Goal: Information Seeking & Learning: Check status

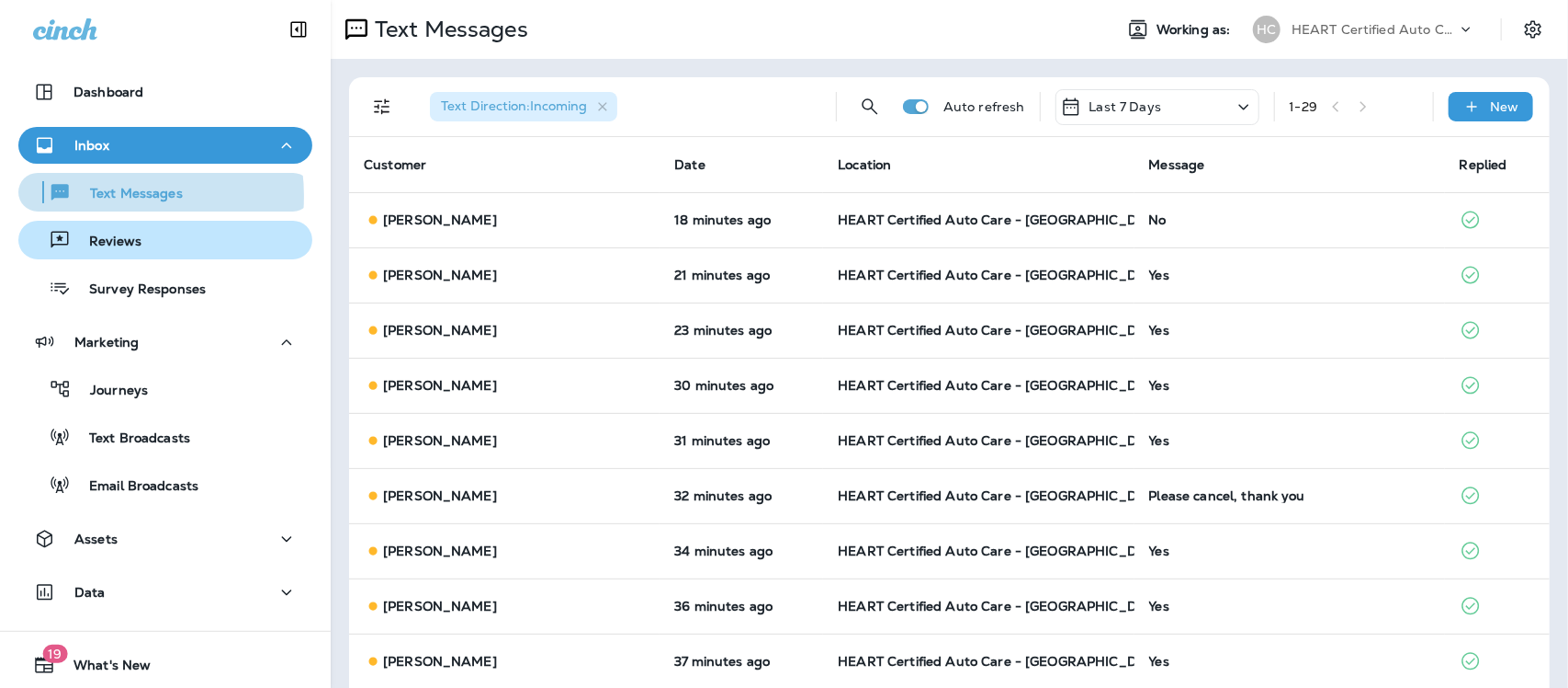
drag, startPoint x: 108, startPoint y: 196, endPoint x: 176, endPoint y: 244, distance: 83.2
click at [108, 198] on p "Text Messages" at bounding box center [127, 194] width 111 height 17
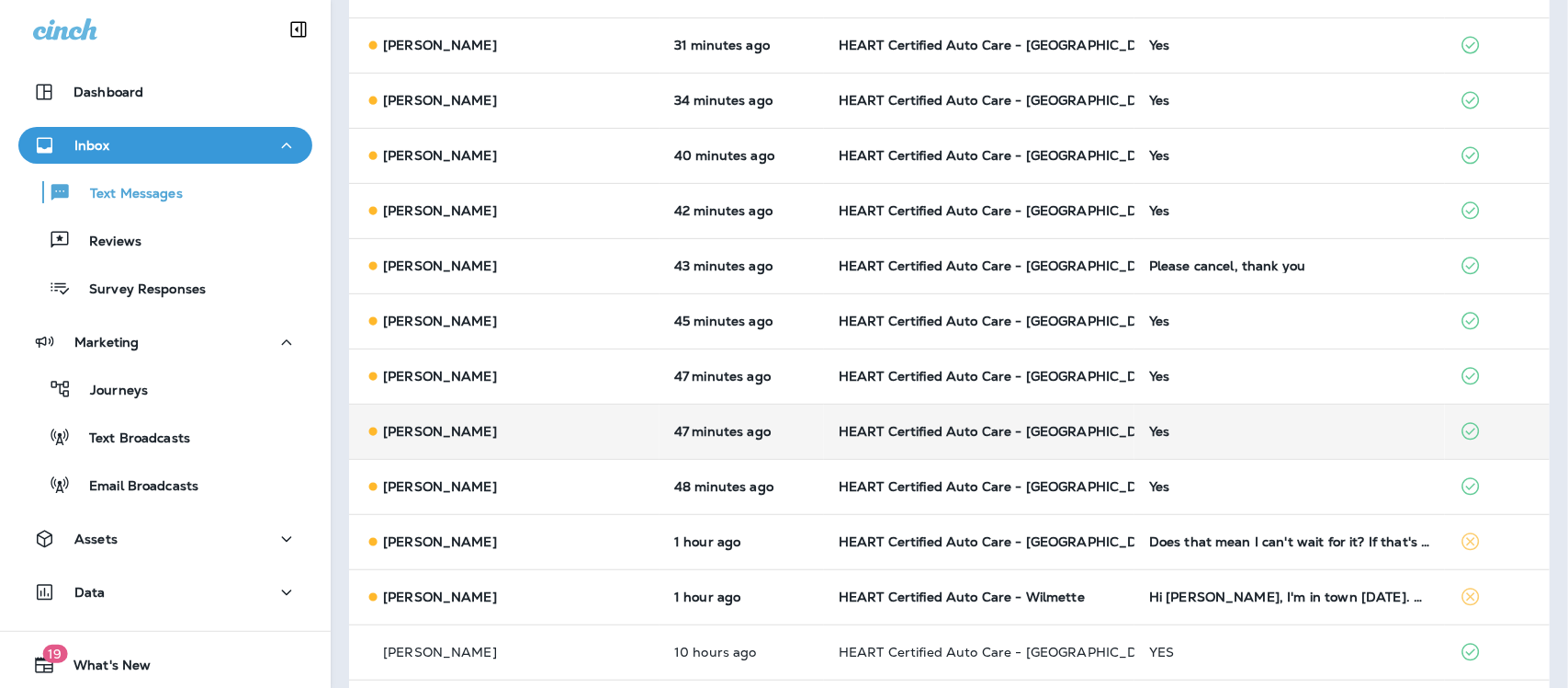
scroll to position [345, 0]
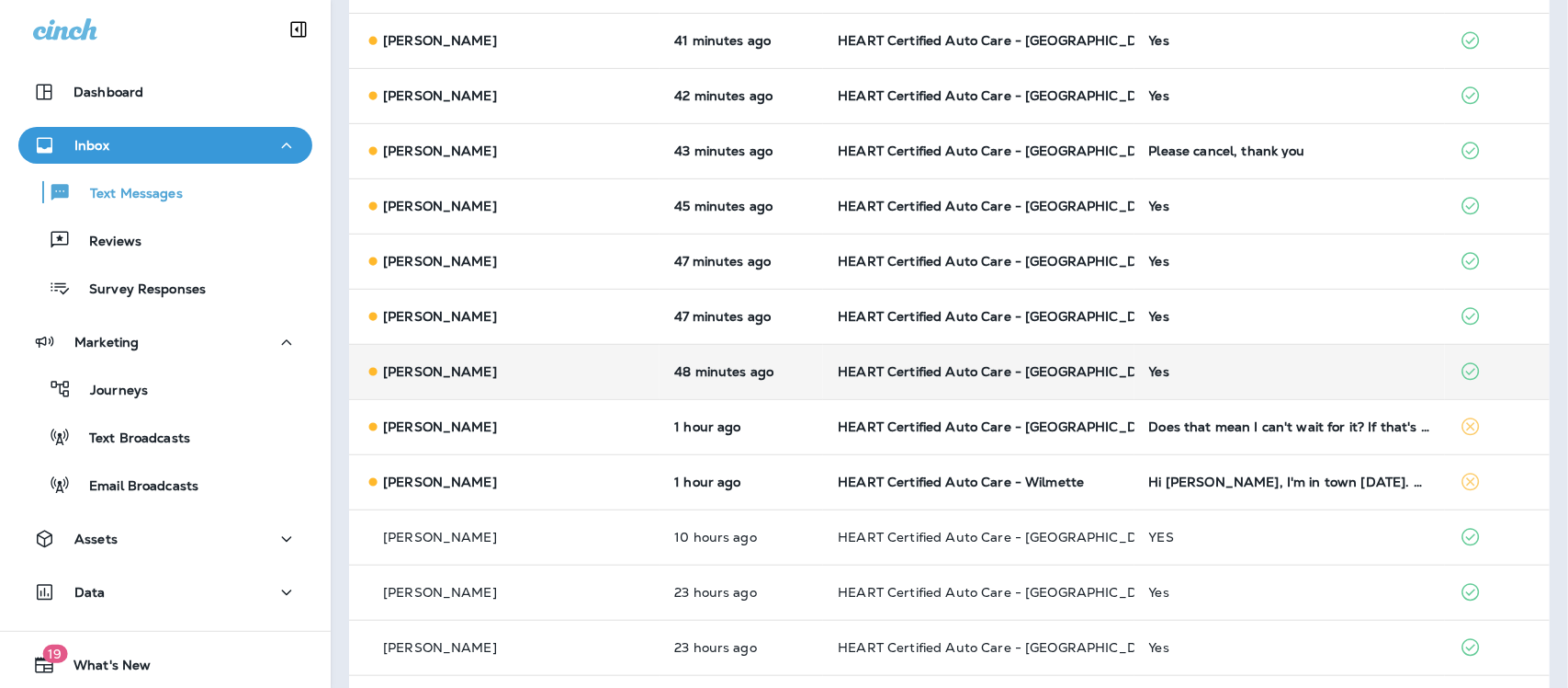
click at [1149, 366] on div "Yes" at bounding box center [1289, 371] width 281 height 15
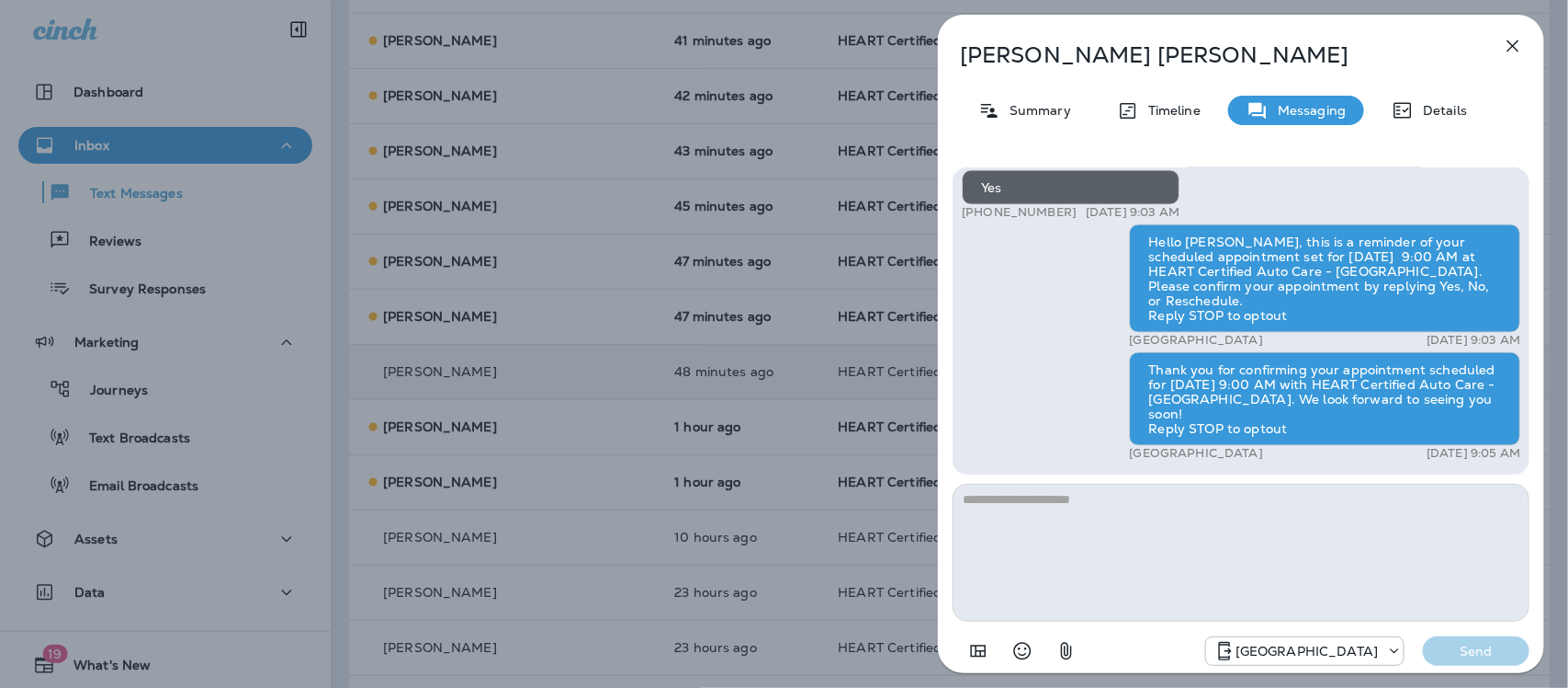
click at [1510, 44] on icon "button" at bounding box center [1513, 46] width 22 height 22
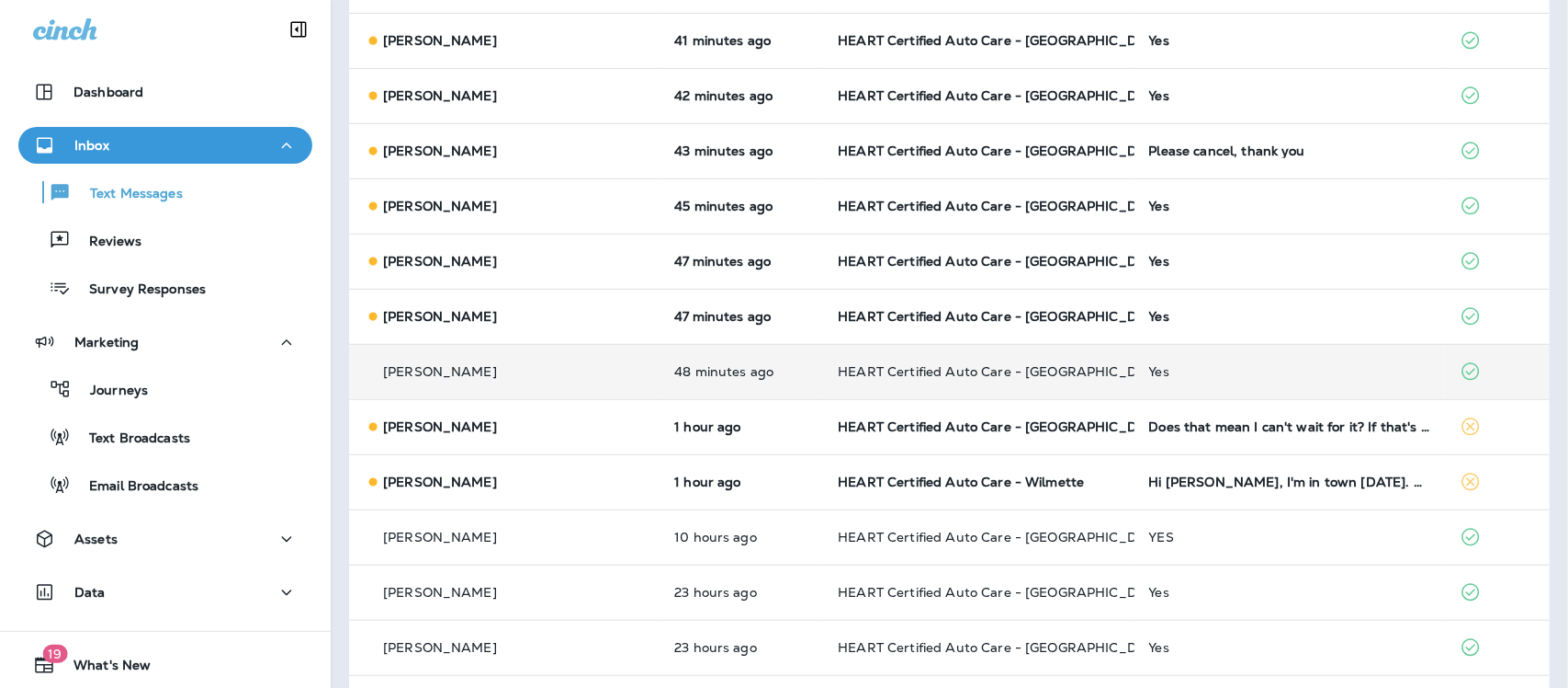
click at [1149, 310] on div "Yes" at bounding box center [1289, 316] width 281 height 15
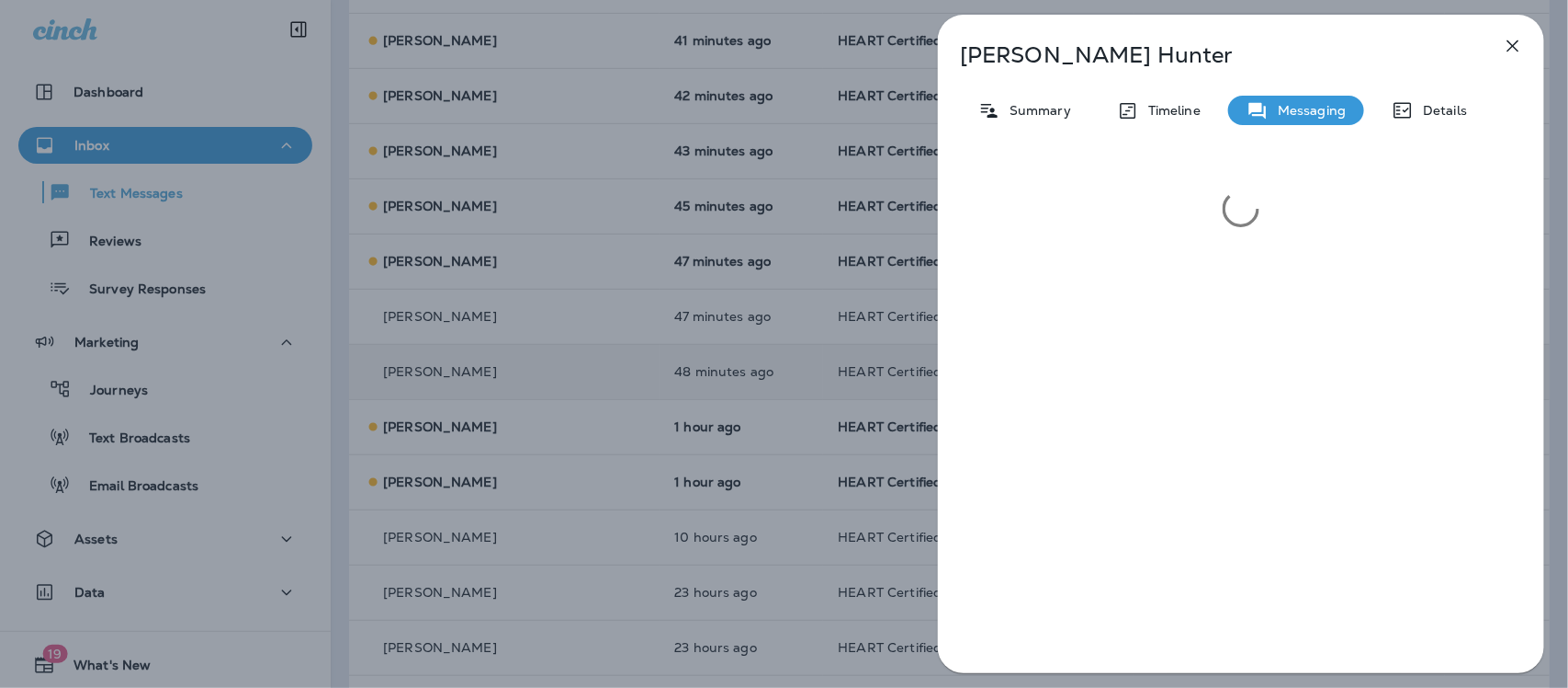
click at [1508, 48] on icon "button" at bounding box center [1513, 46] width 22 height 22
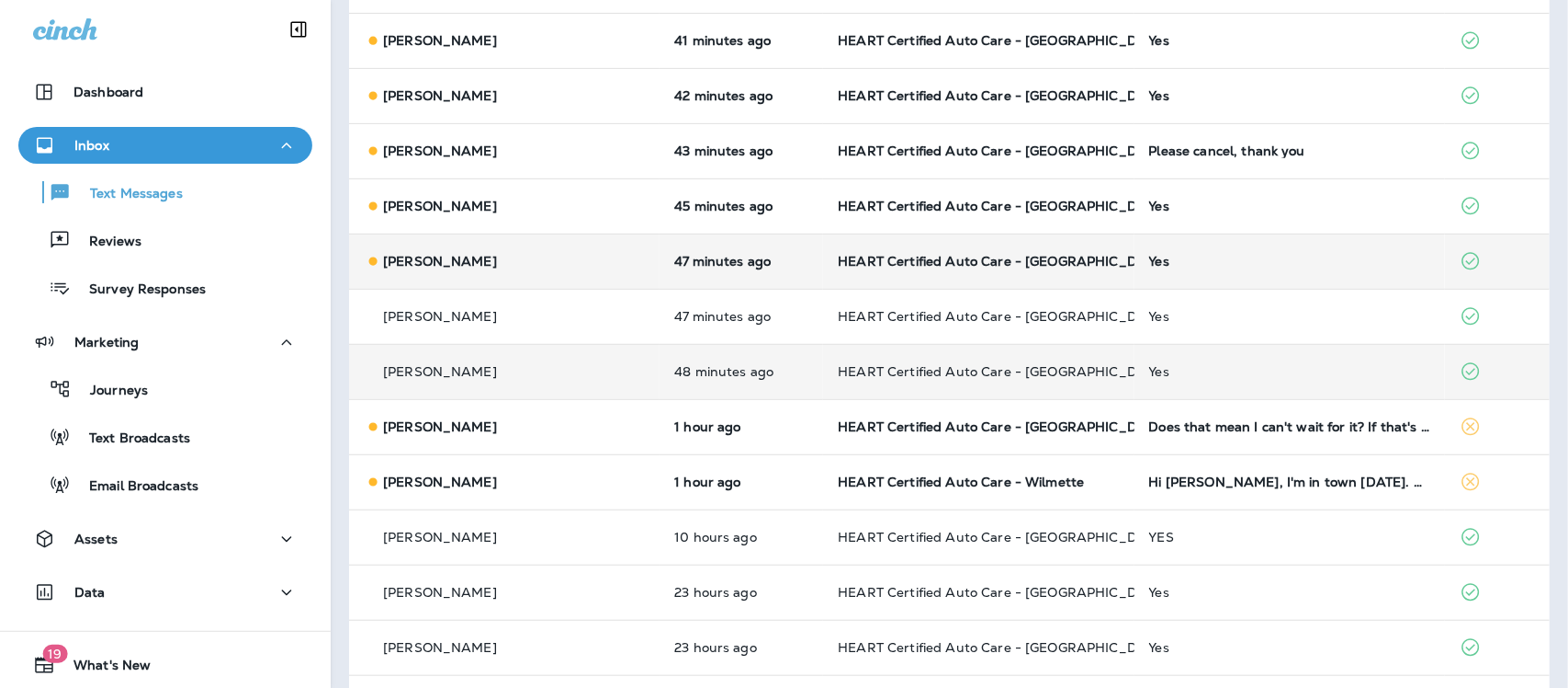
click at [1149, 257] on div "Yes" at bounding box center [1289, 261] width 281 height 15
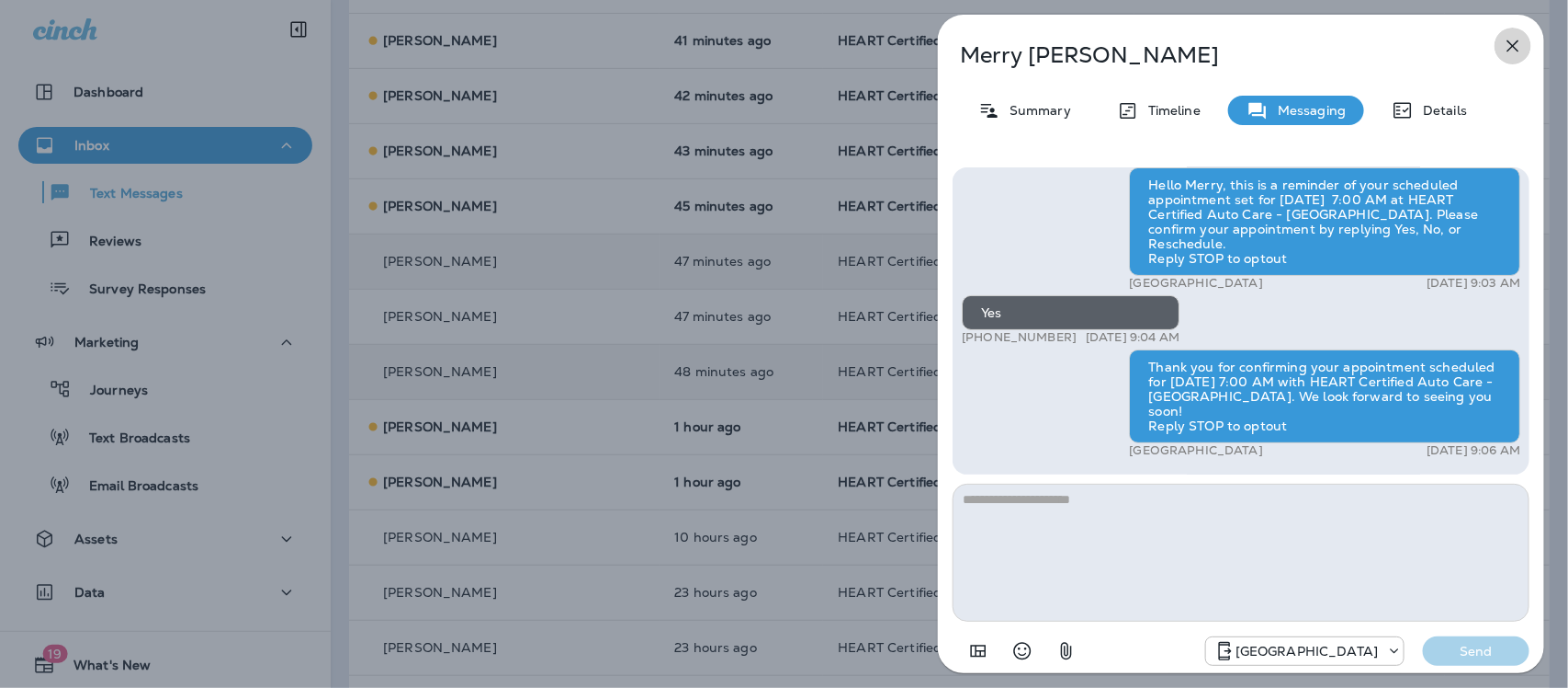
click at [1517, 44] on icon "button" at bounding box center [1513, 46] width 22 height 22
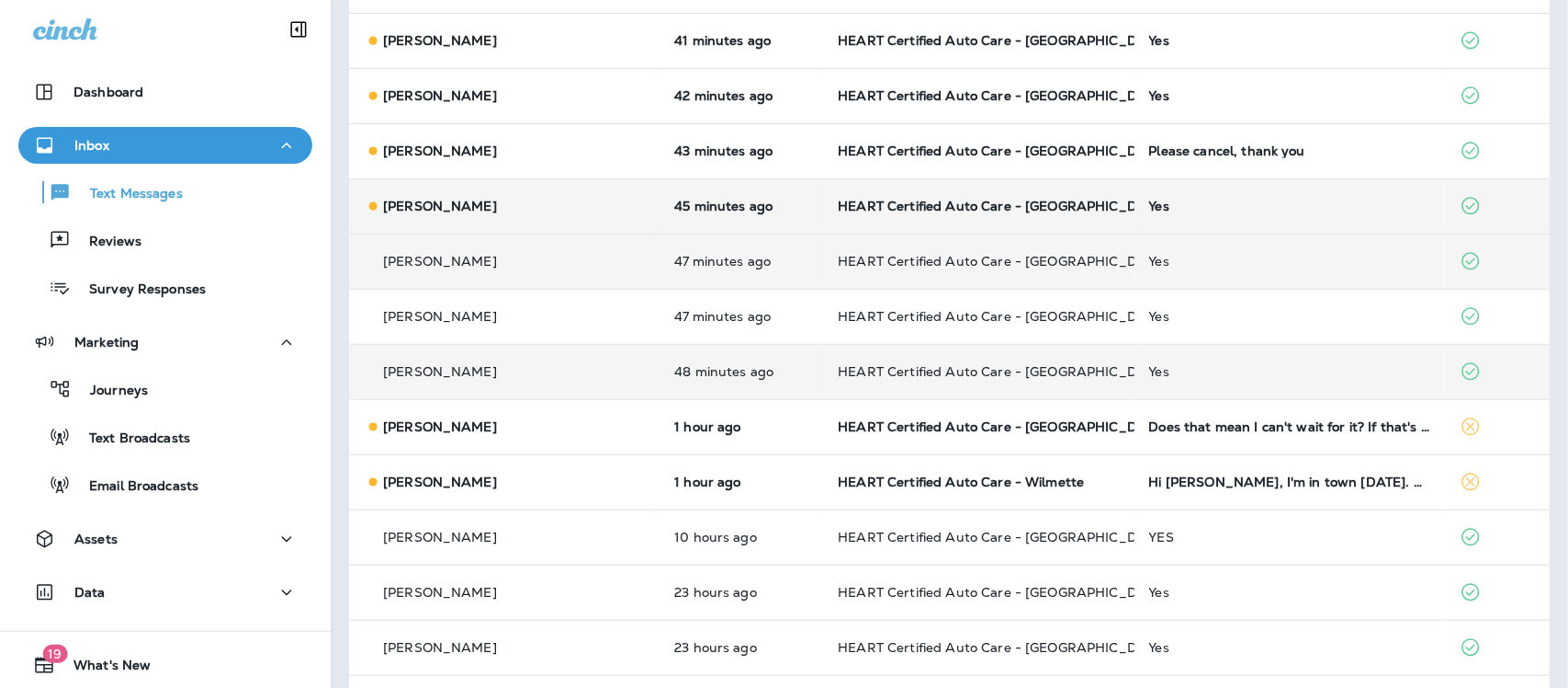
click at [1149, 203] on div "Yes" at bounding box center [1289, 206] width 281 height 15
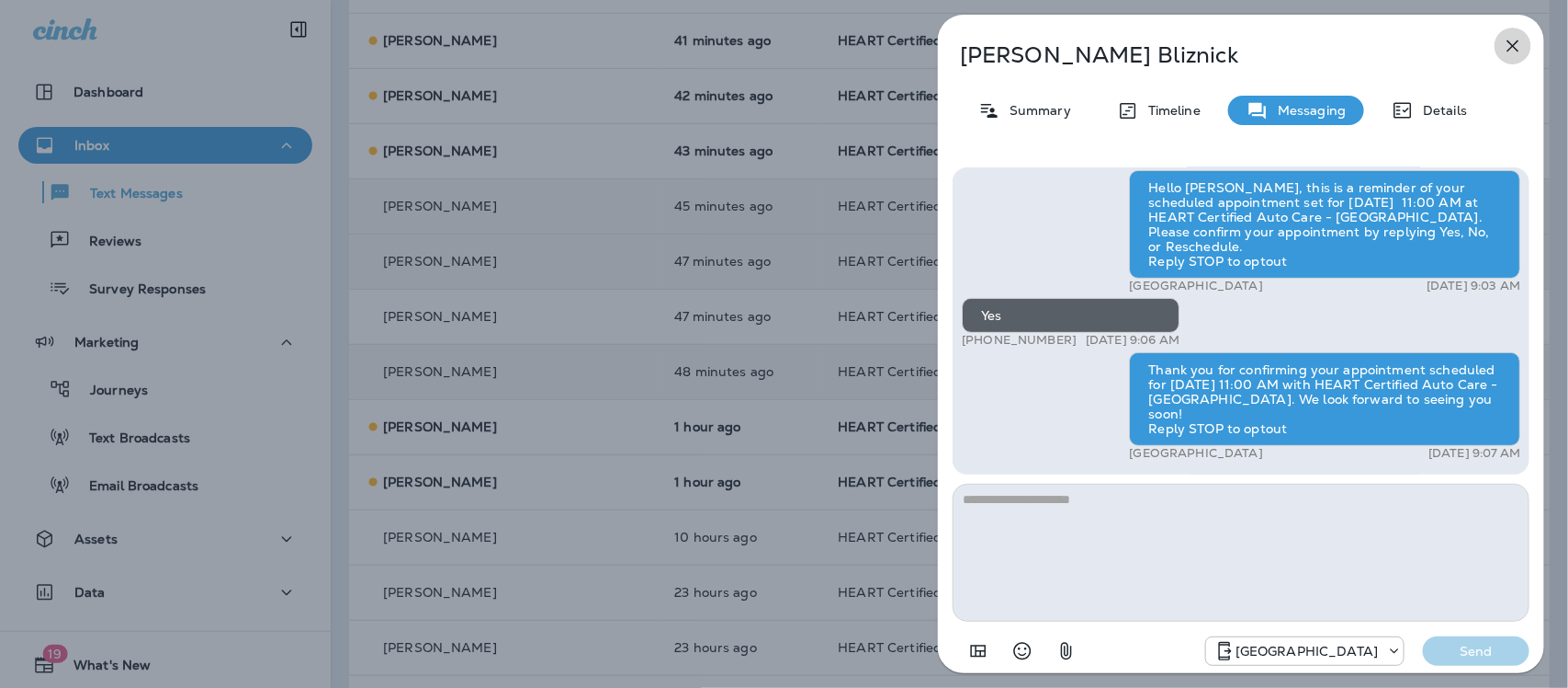
click at [1509, 41] on icon "button" at bounding box center [1513, 46] width 22 height 22
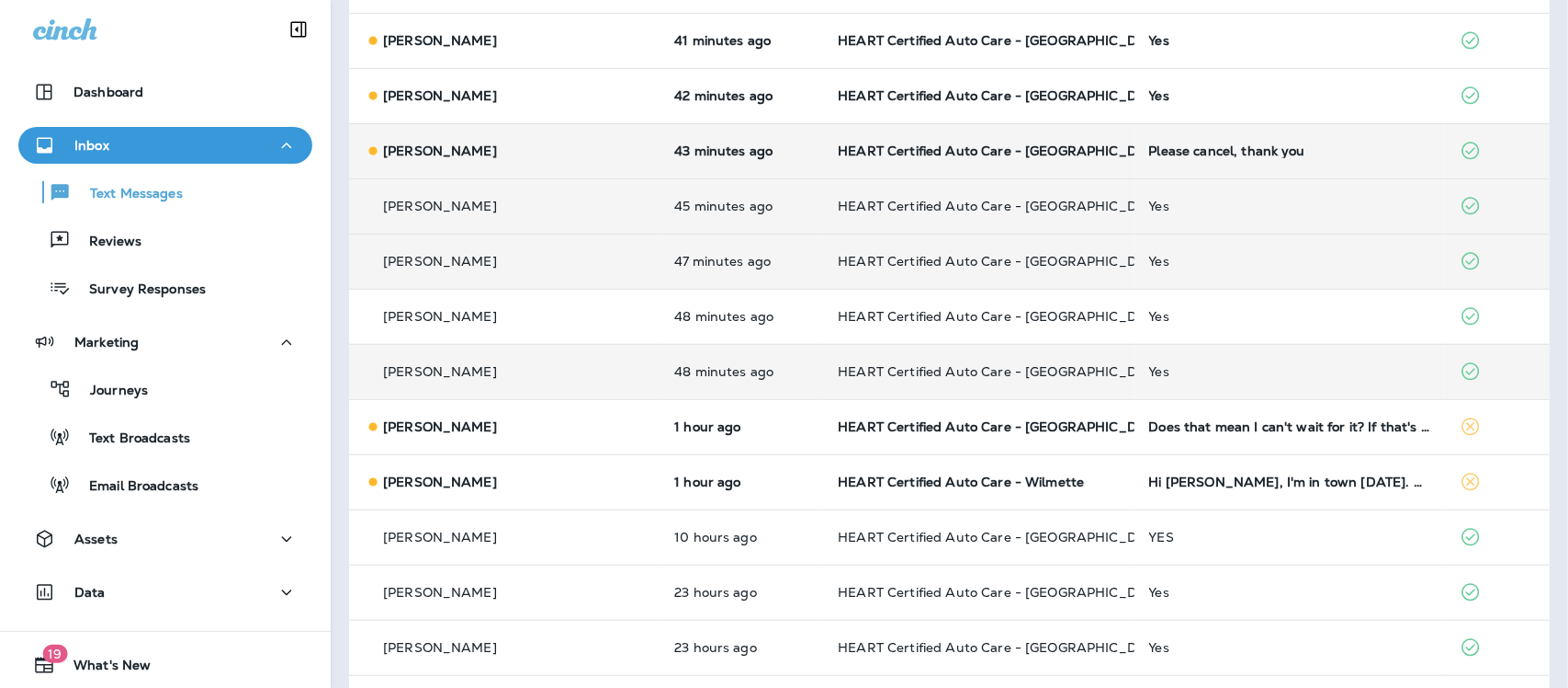
click at [1191, 136] on td "Please cancel, thank you" at bounding box center [1289, 150] width 311 height 55
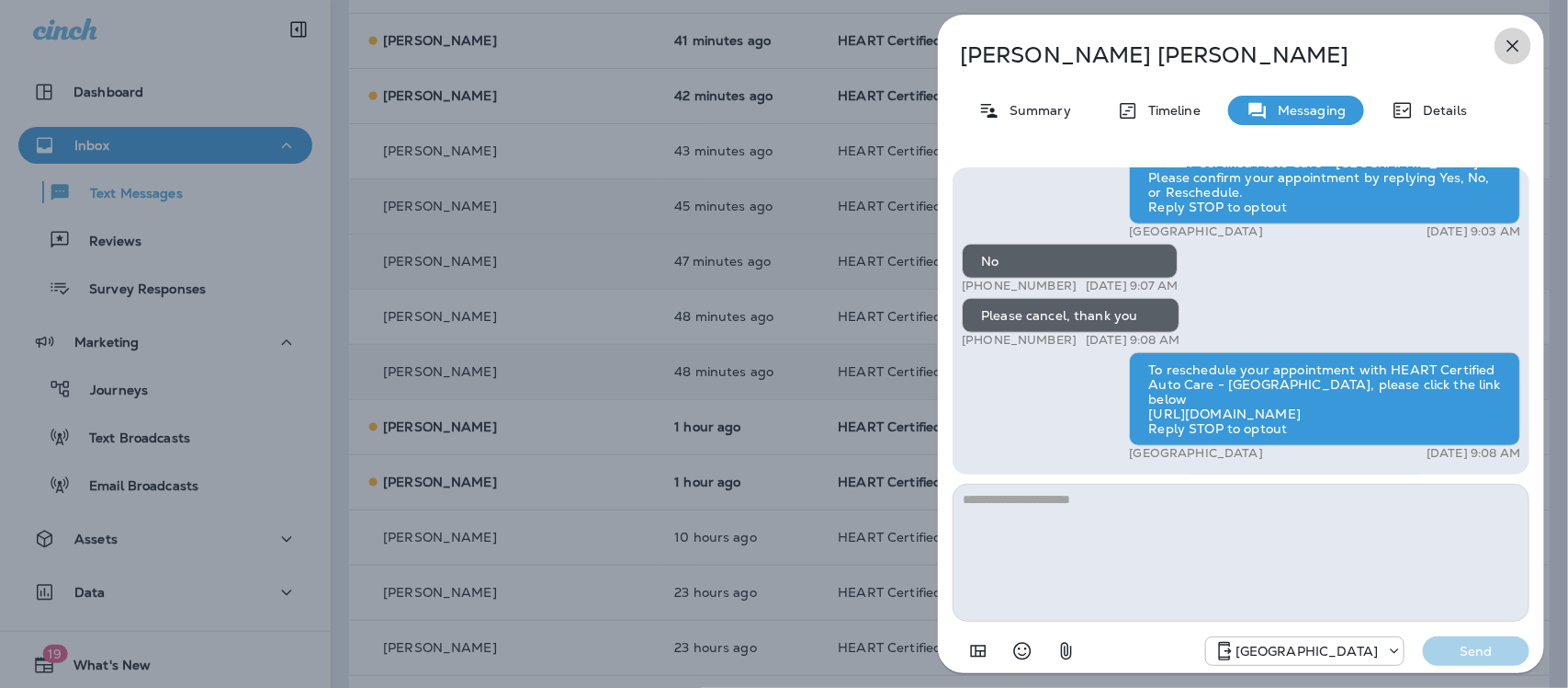
click at [1514, 46] on icon "button" at bounding box center [1513, 46] width 22 height 22
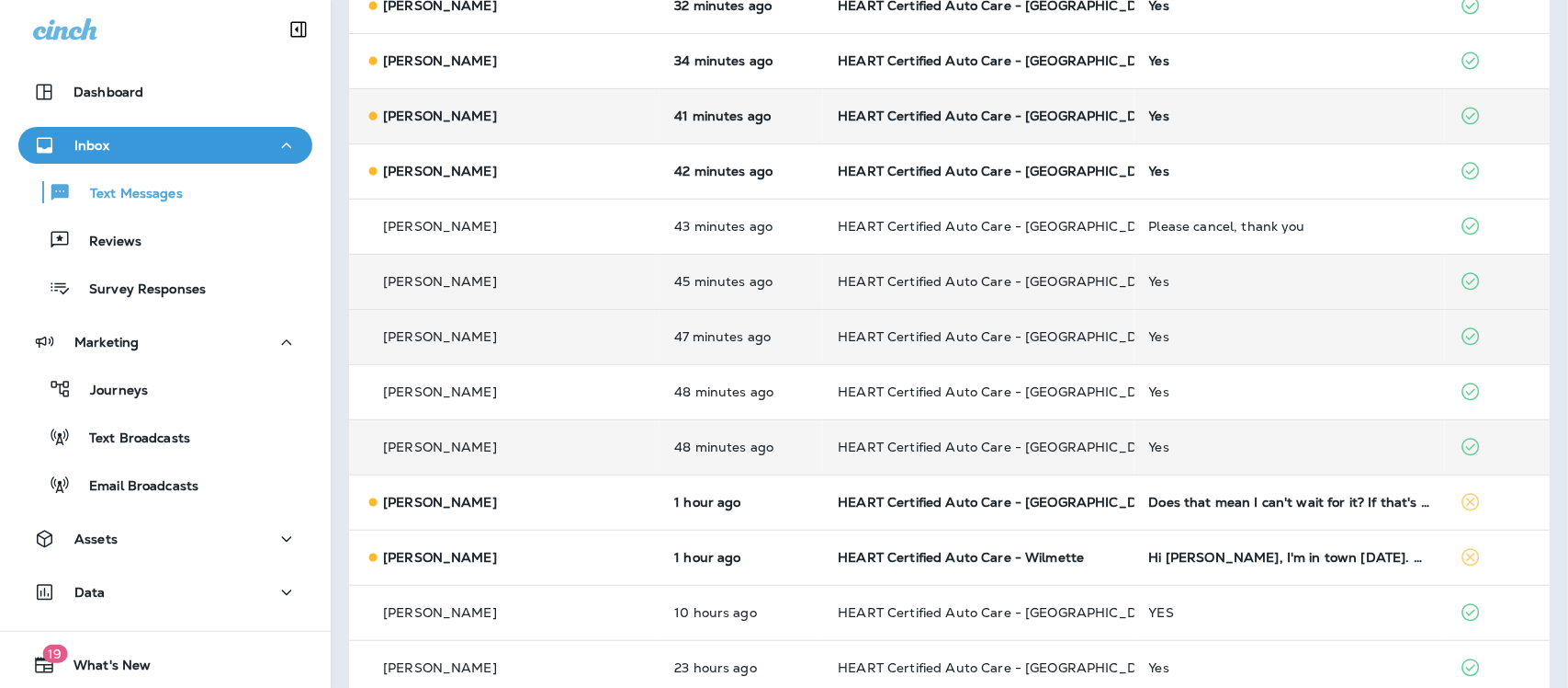
scroll to position [115, 0]
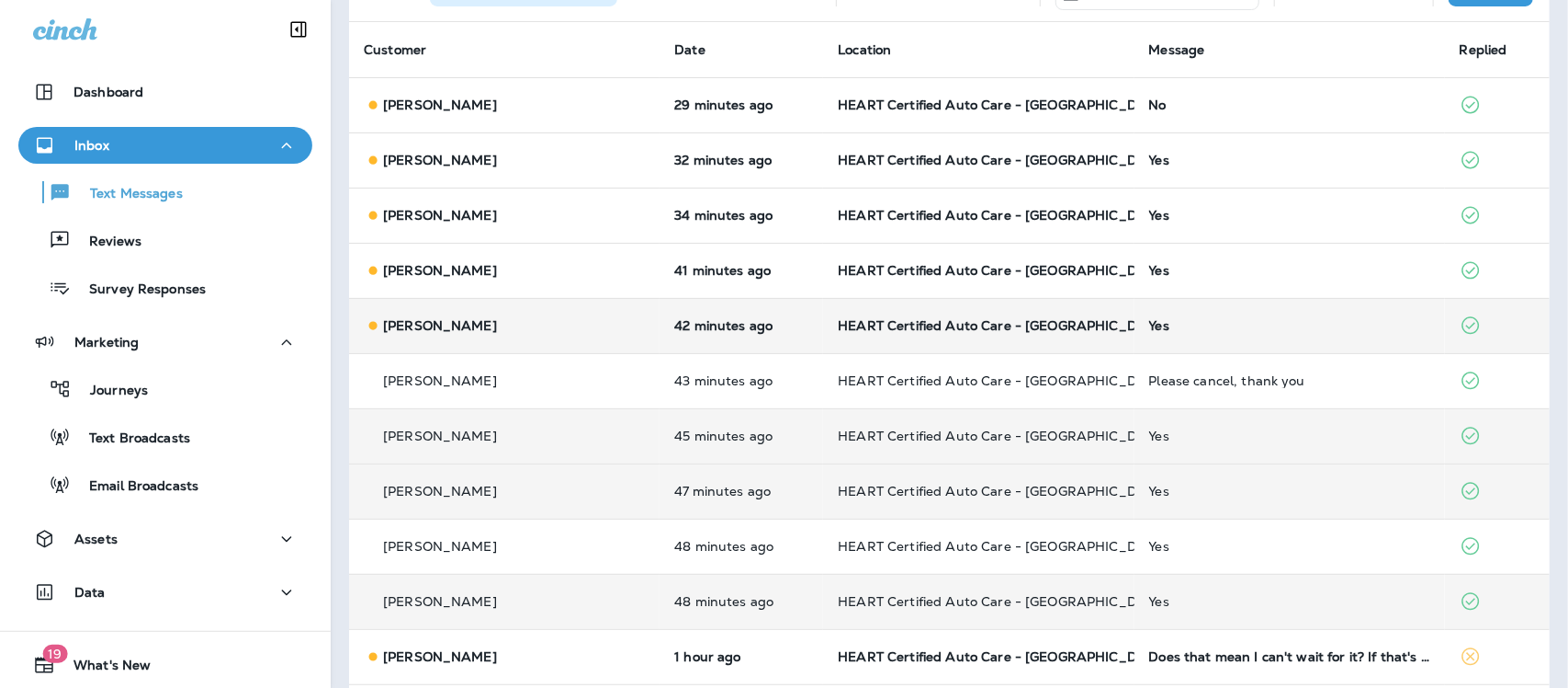
click at [1149, 324] on div "Yes" at bounding box center [1289, 325] width 281 height 15
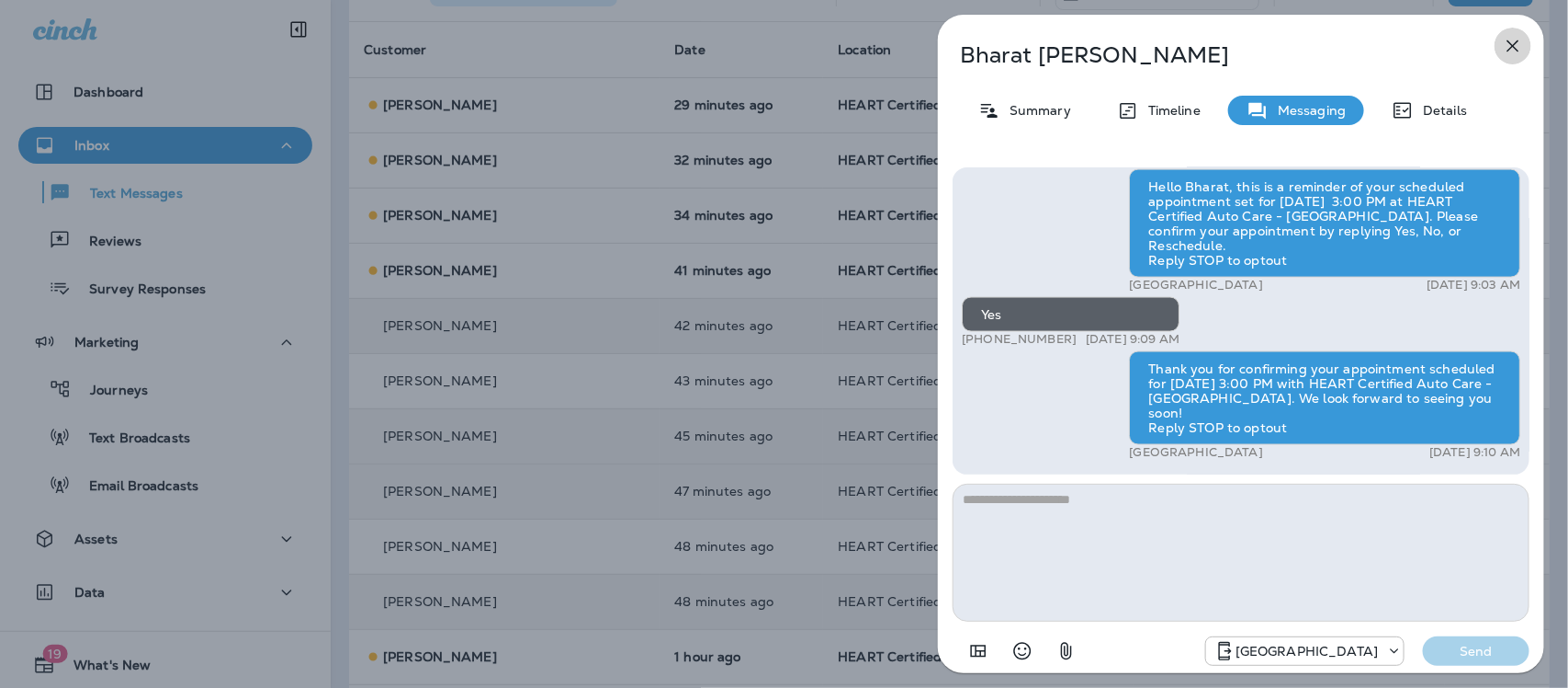
click at [1514, 46] on icon "button" at bounding box center [1513, 46] width 22 height 22
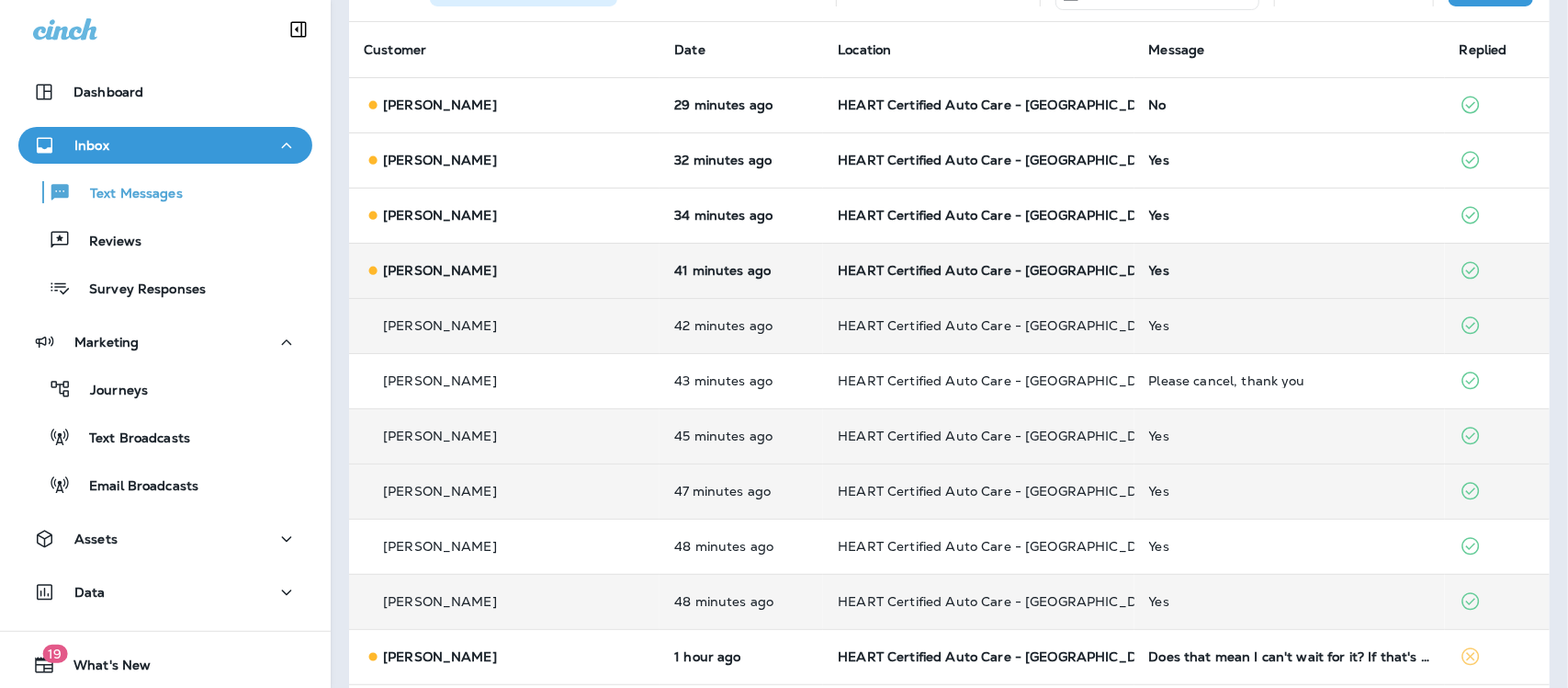
click at [1134, 262] on td "Yes" at bounding box center [1289, 270] width 311 height 55
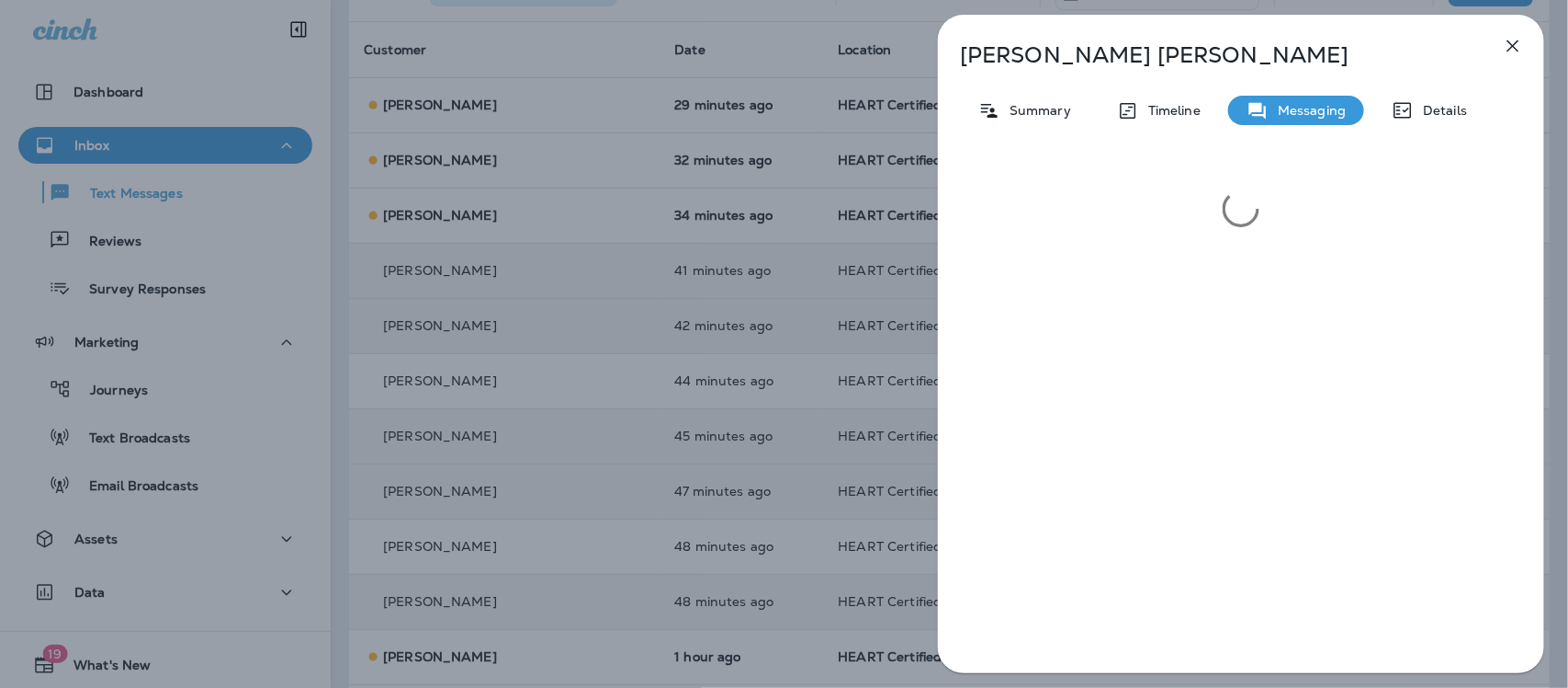
click at [1503, 42] on icon "button" at bounding box center [1513, 46] width 22 height 22
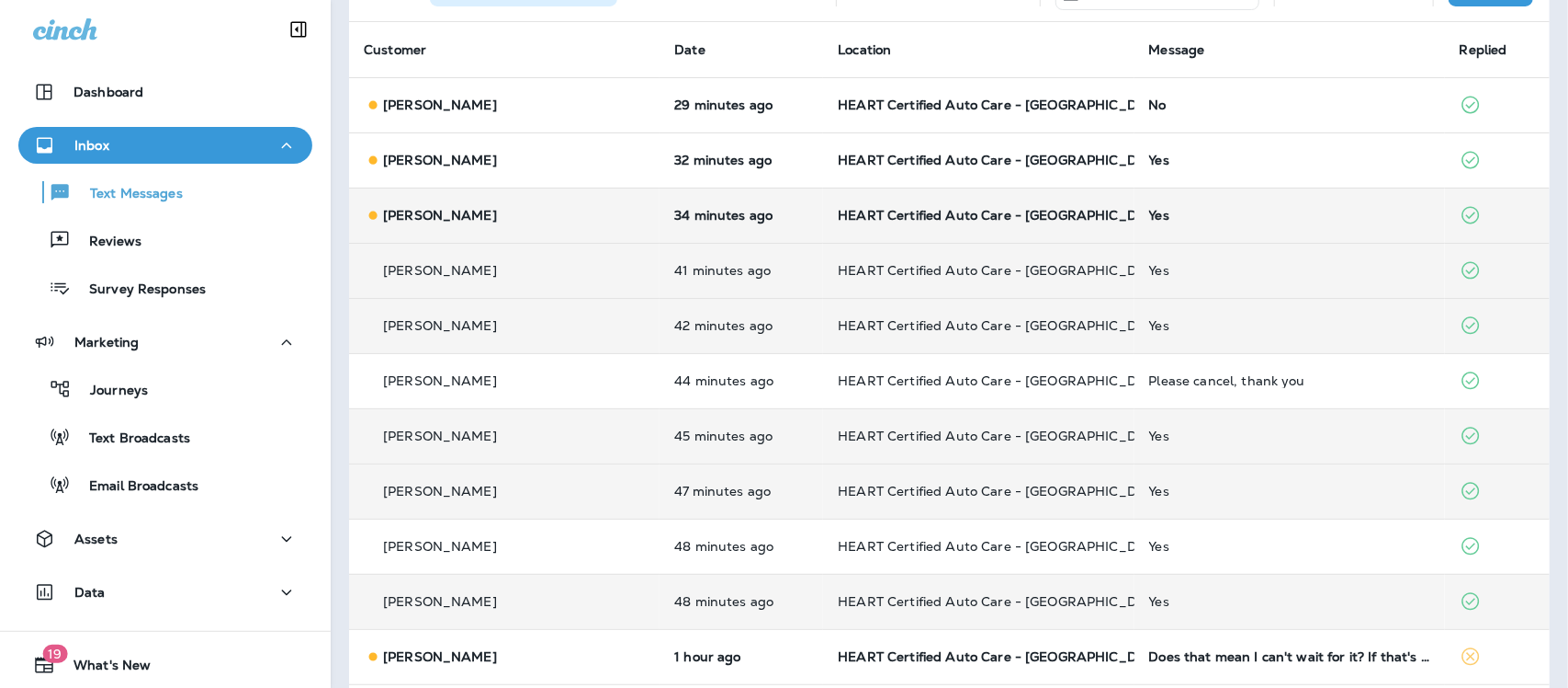
click at [1149, 216] on div "Yes" at bounding box center [1289, 215] width 281 height 15
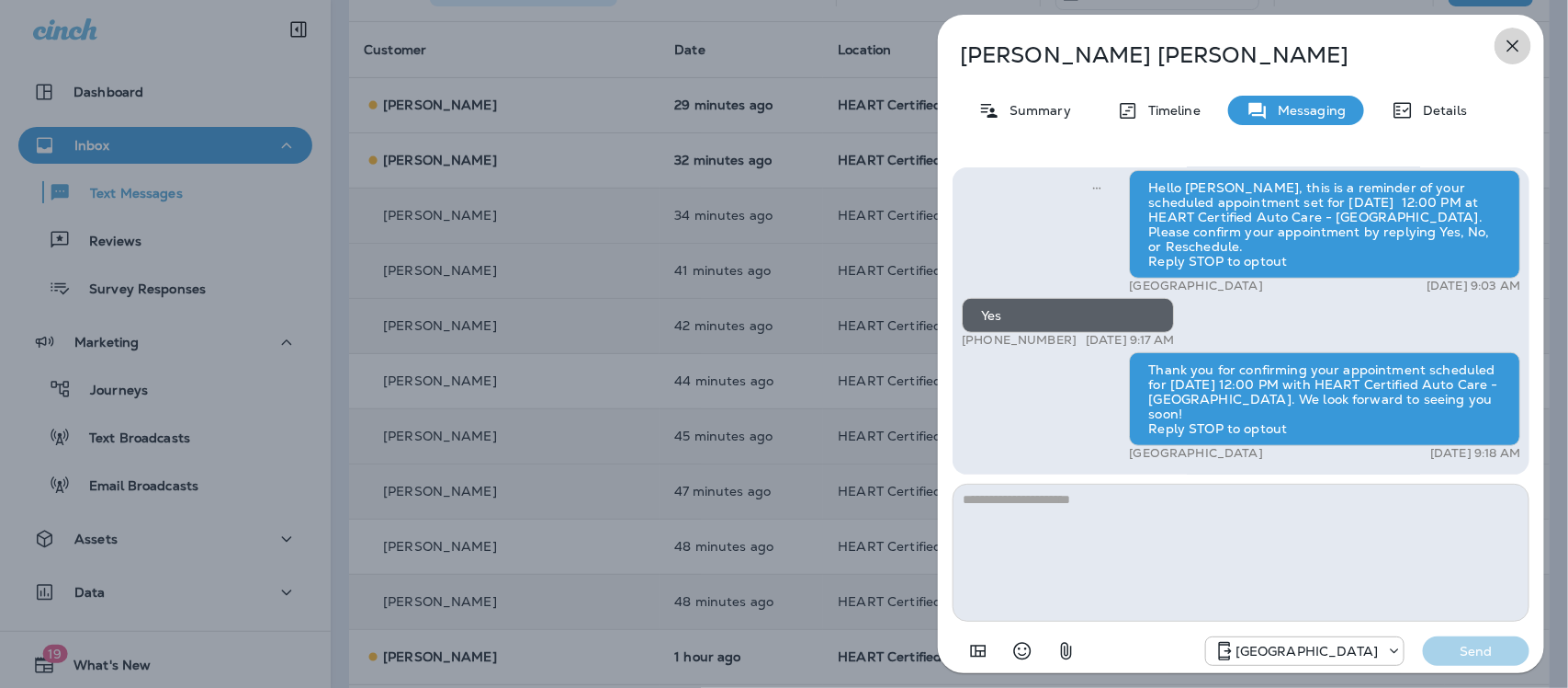
click at [1514, 42] on icon "button" at bounding box center [1513, 46] width 22 height 22
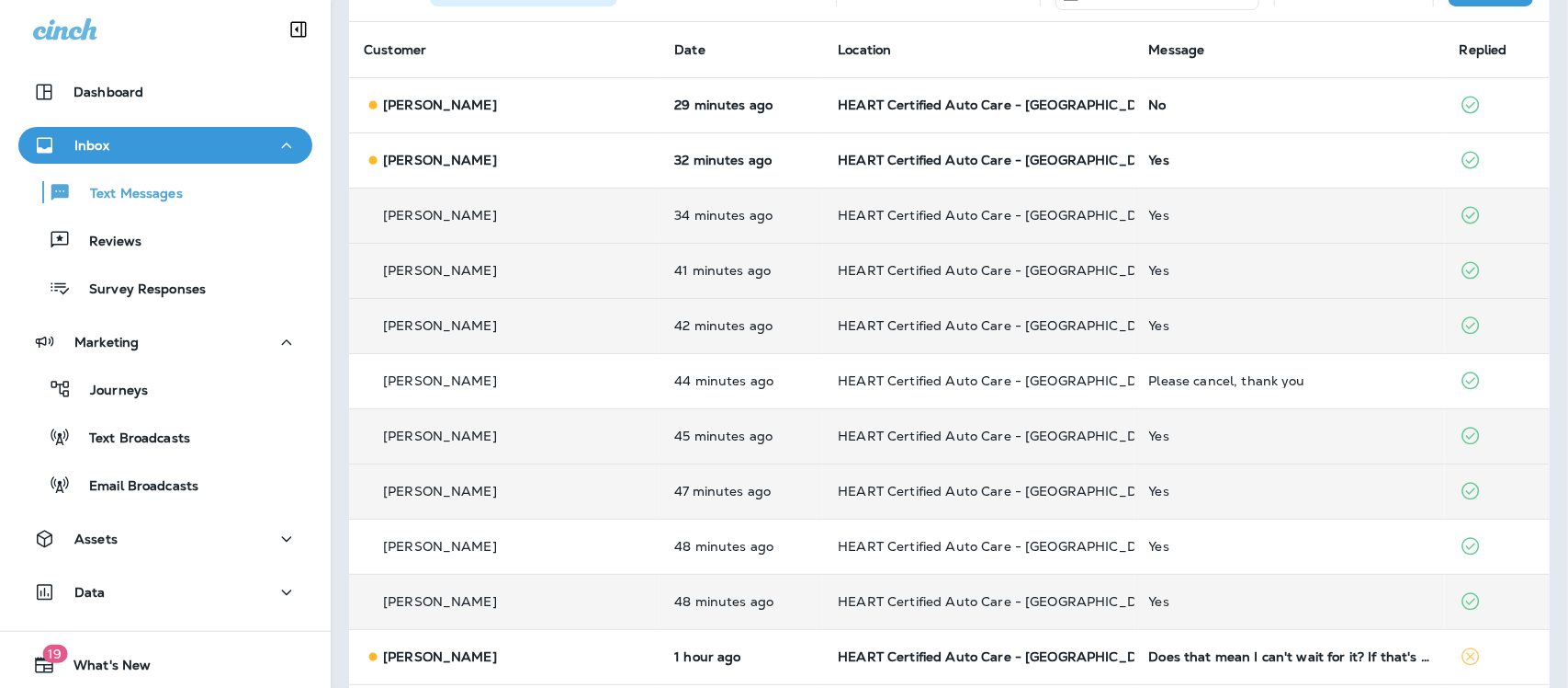
click at [1134, 168] on td "Yes" at bounding box center [1289, 159] width 311 height 55
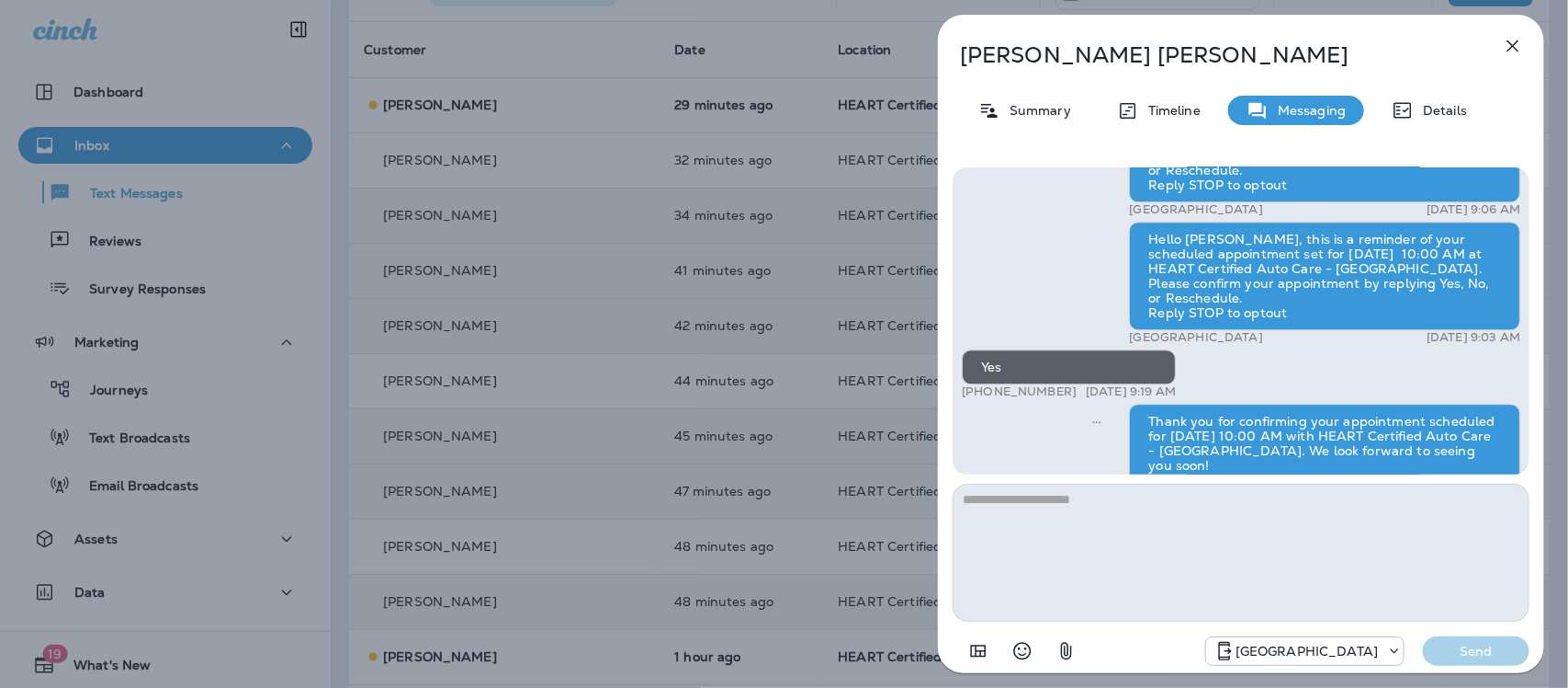
click at [1511, 43] on icon "button" at bounding box center [1514, 46] width 12 height 12
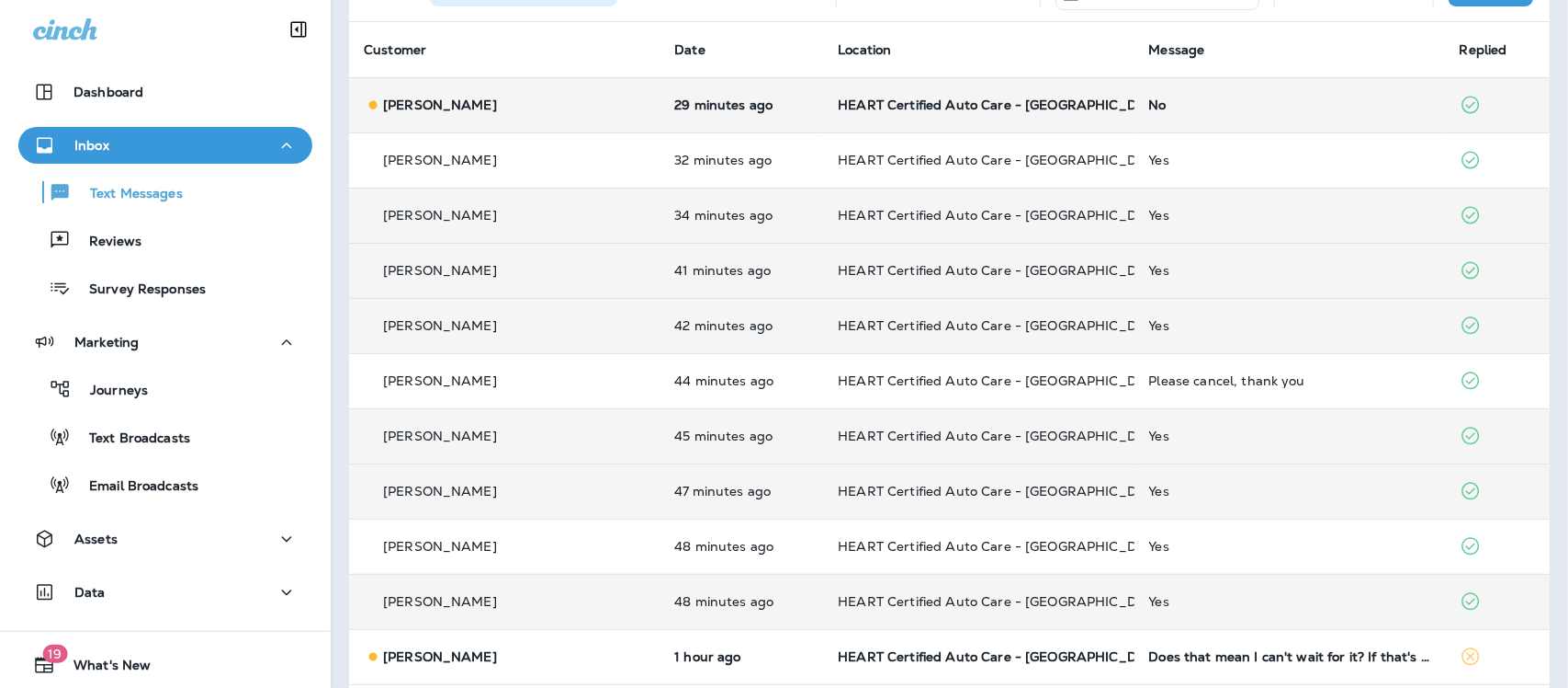
click at [1149, 99] on div "No" at bounding box center [1289, 104] width 281 height 15
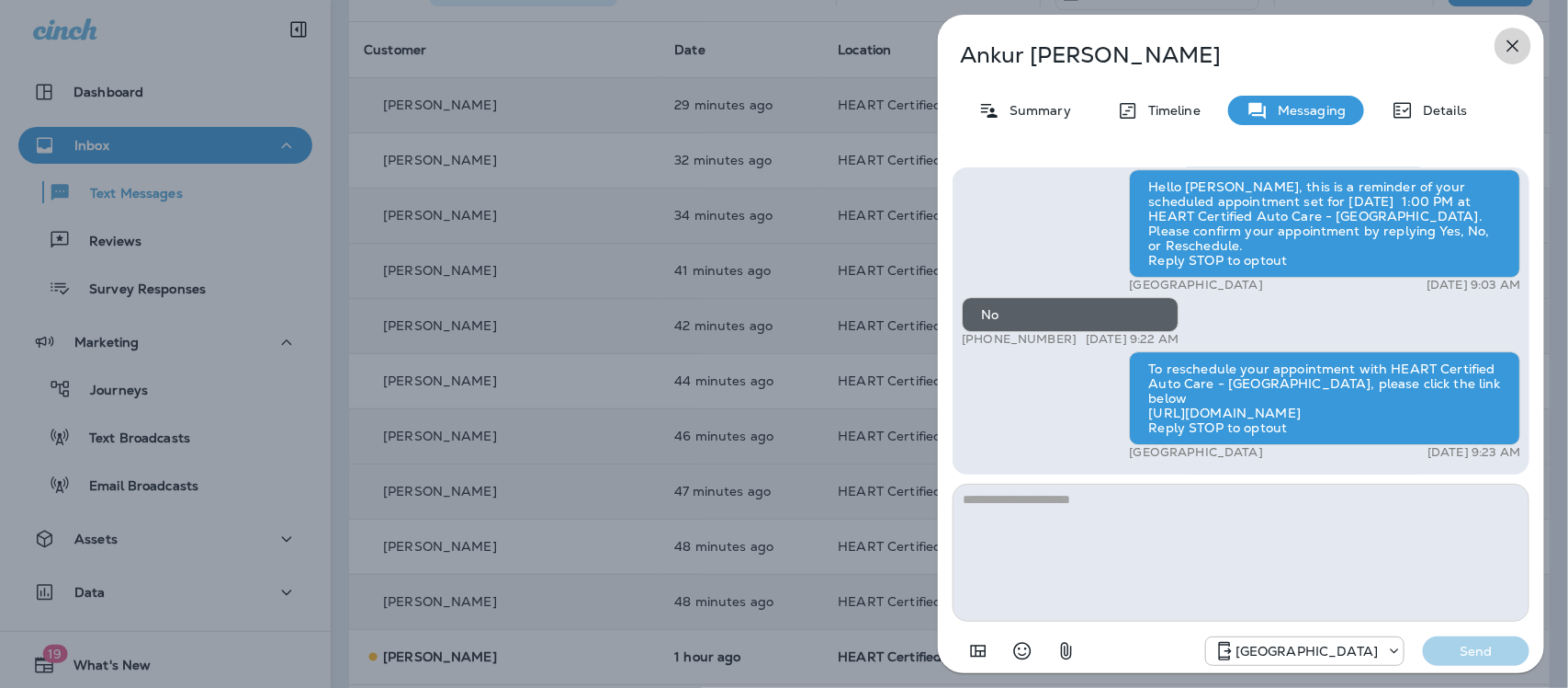
click at [1510, 41] on icon "button" at bounding box center [1513, 46] width 22 height 22
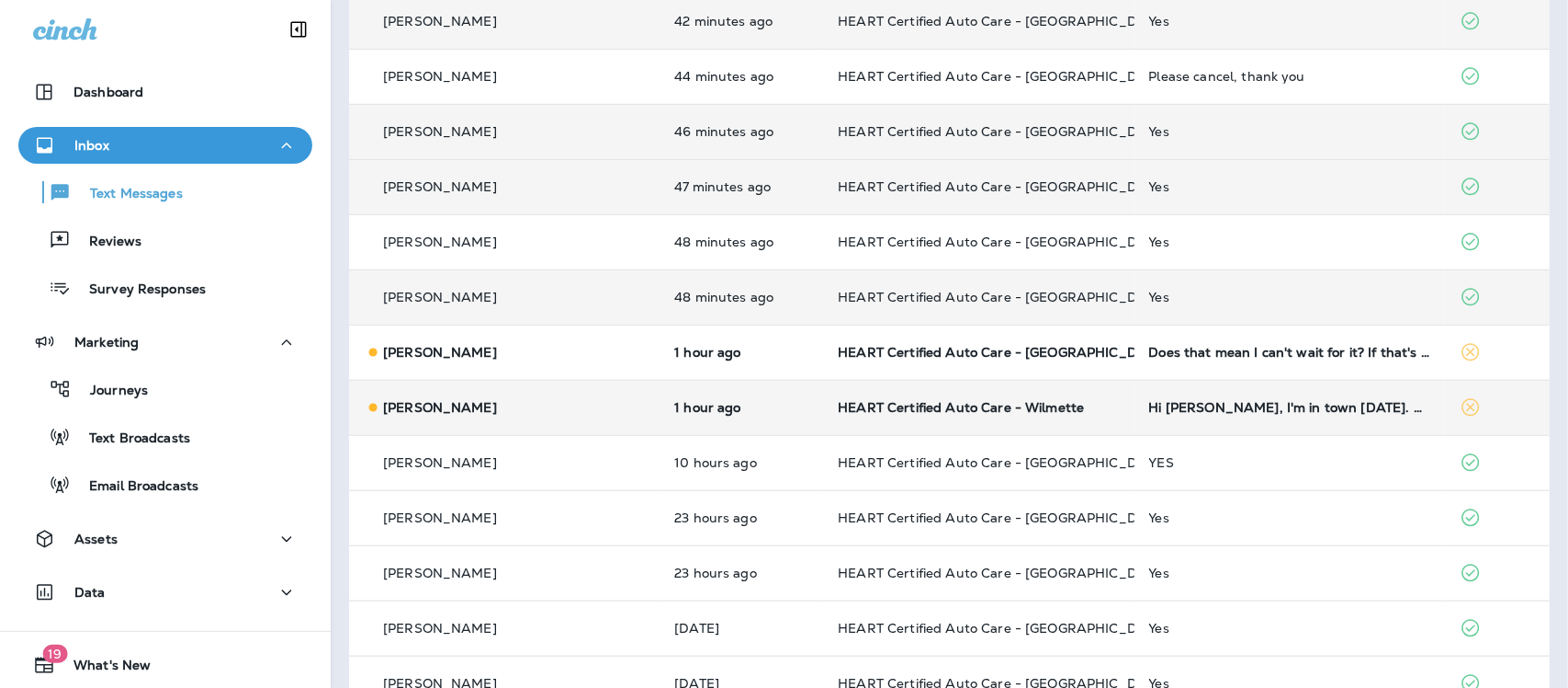
scroll to position [460, 0]
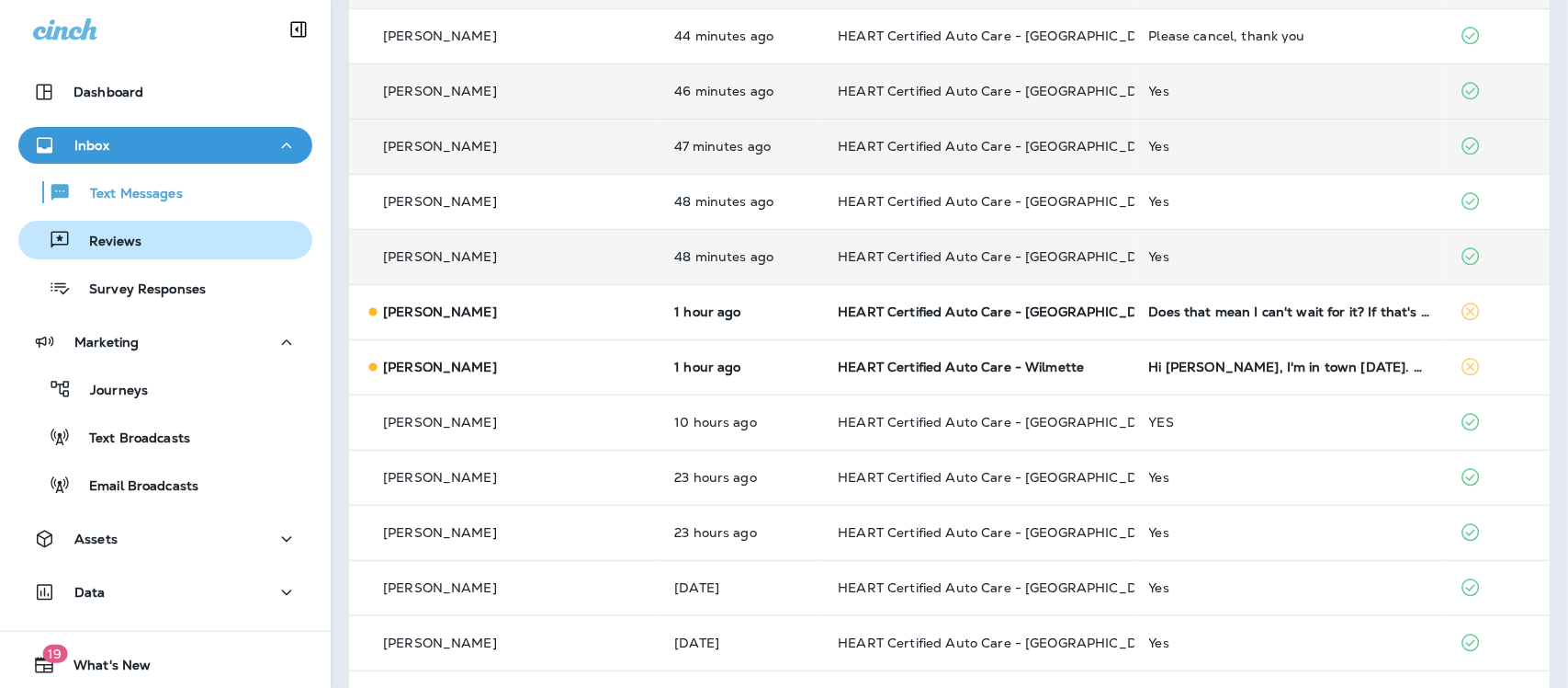
click at [89, 237] on p "Reviews" at bounding box center [106, 242] width 71 height 17
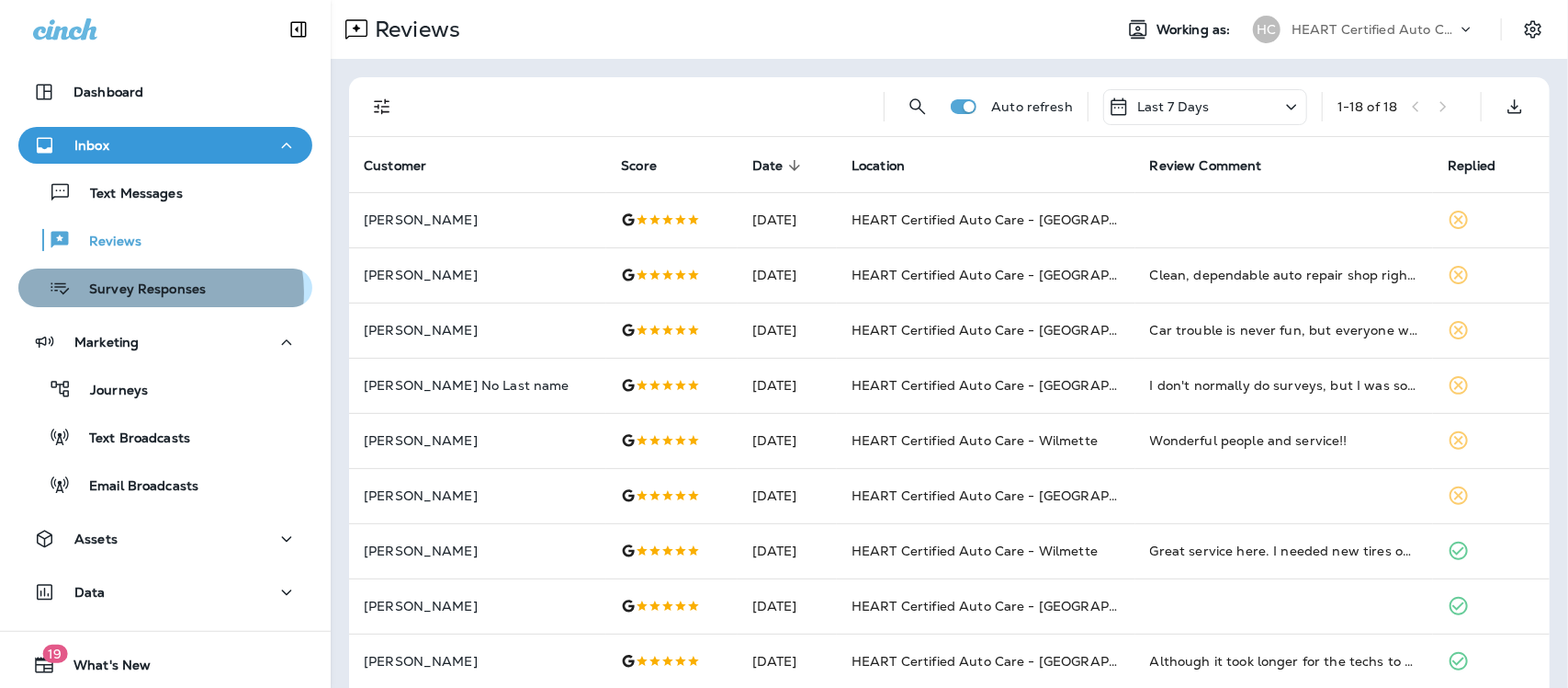
click at [157, 292] on p "Survey Responses" at bounding box center [138, 289] width 135 height 17
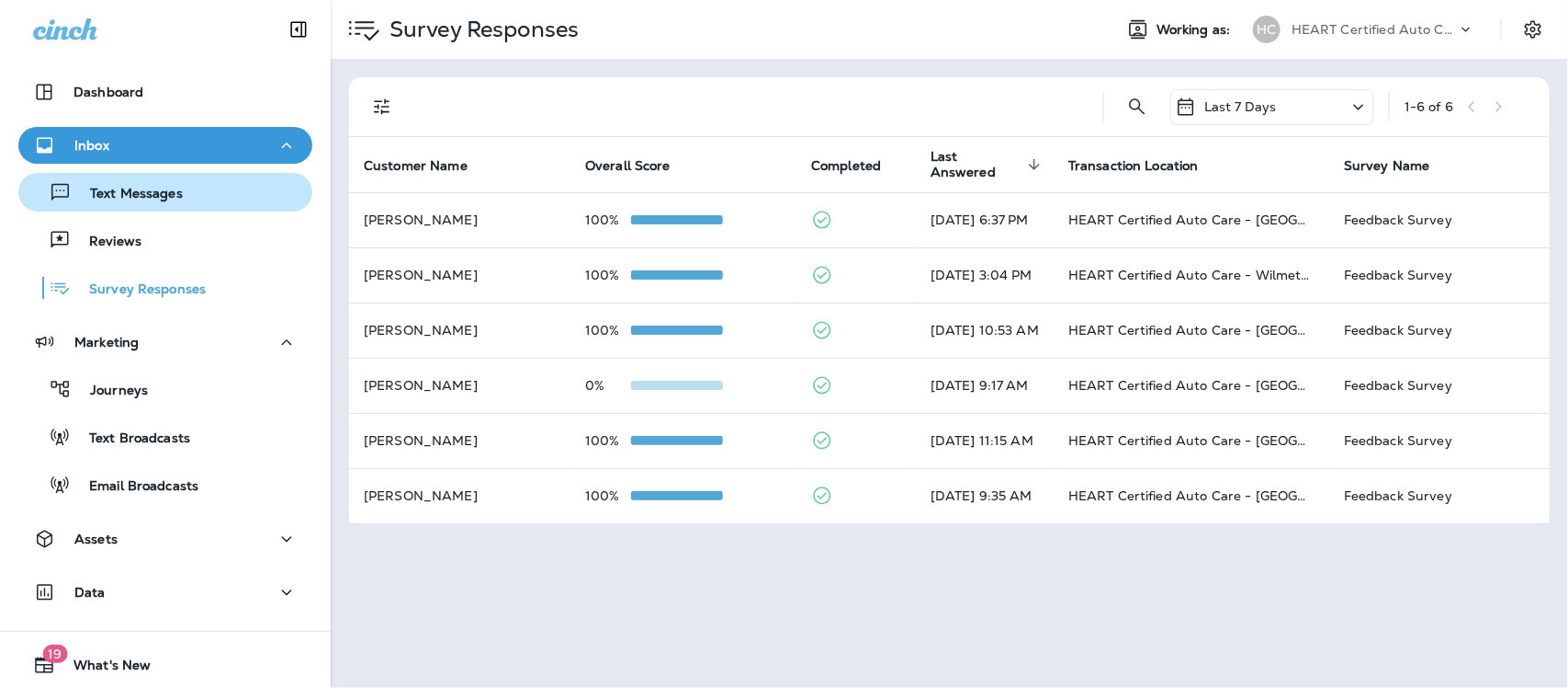
click at [122, 195] on p "Text Messages" at bounding box center [127, 194] width 111 height 17
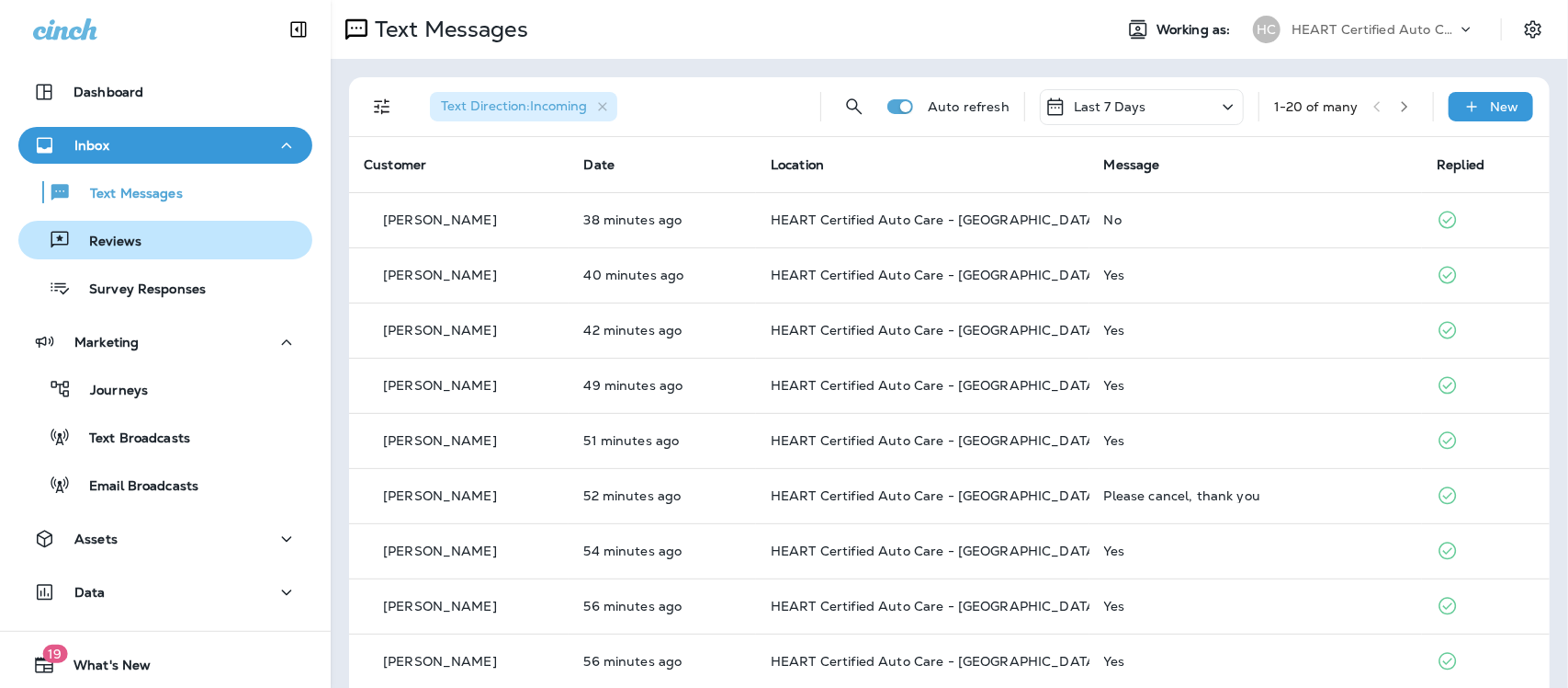
click at [115, 234] on p "Reviews" at bounding box center [106, 242] width 71 height 17
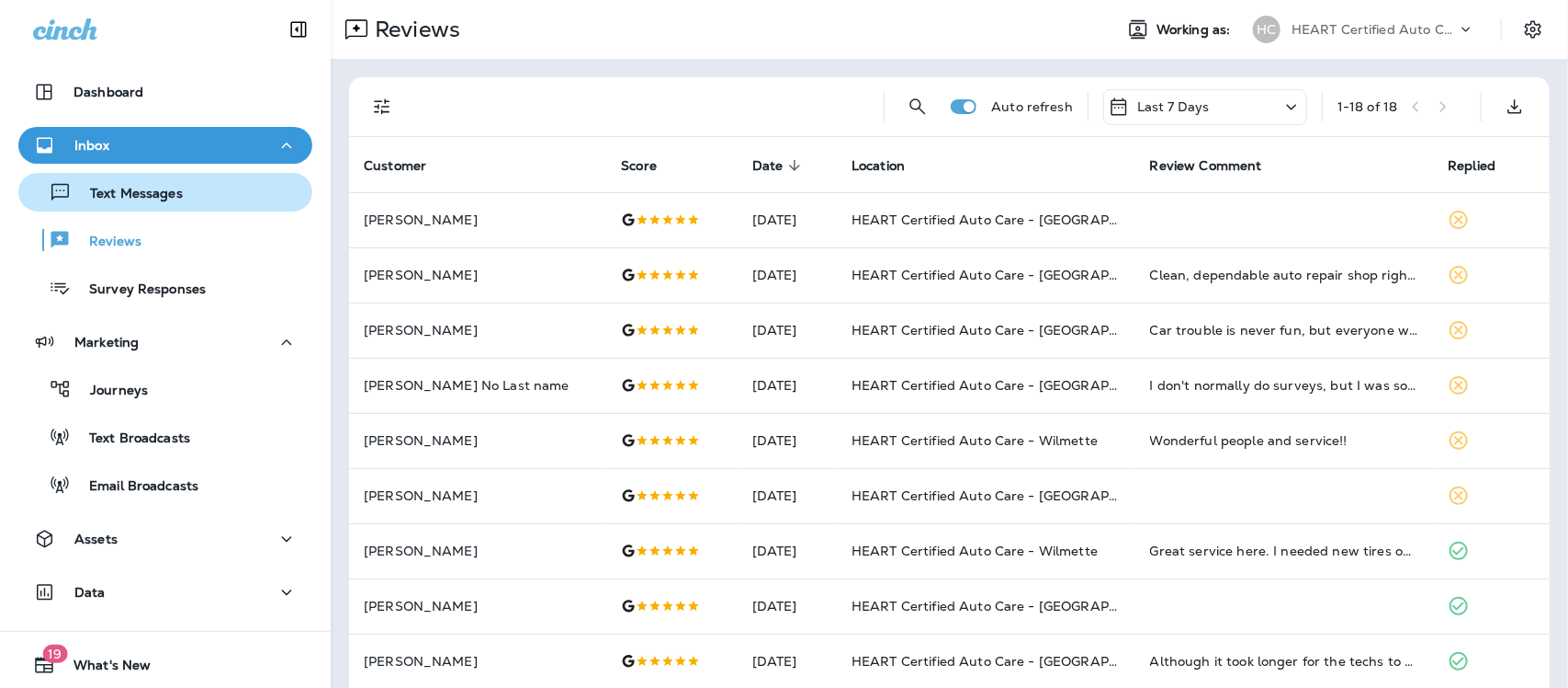
click at [143, 202] on p "Text Messages" at bounding box center [127, 194] width 111 height 17
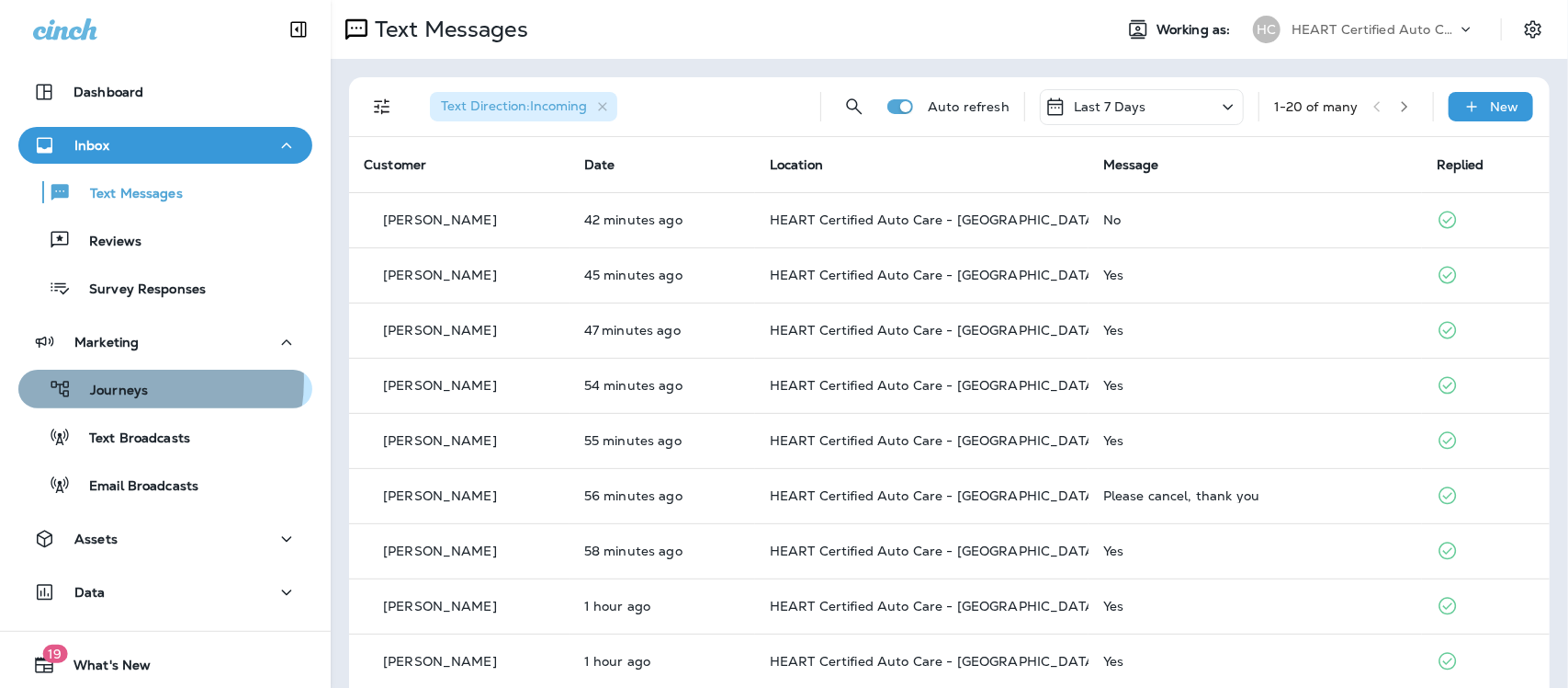
click at [108, 387] on div "Journeys" at bounding box center [87, 389] width 122 height 28
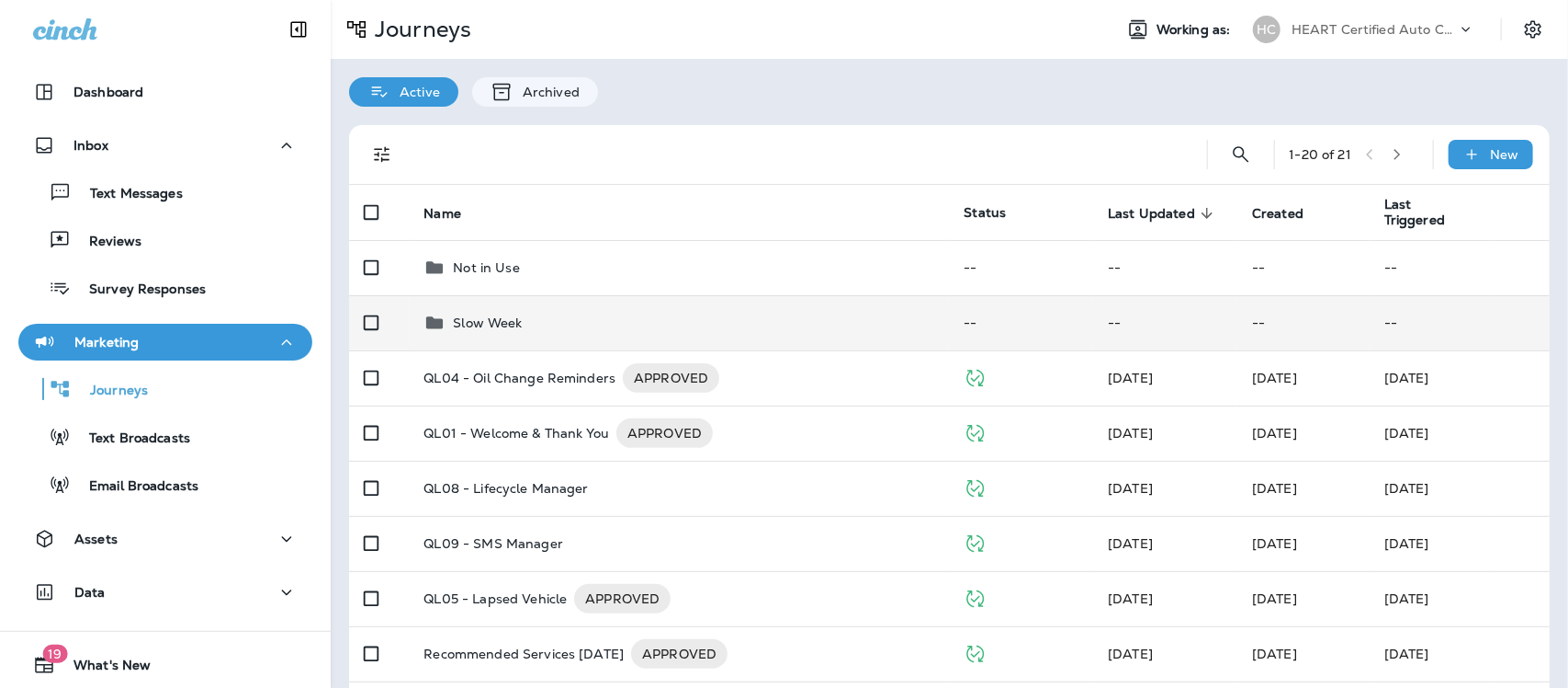
click at [471, 319] on p "Slow Week" at bounding box center [487, 322] width 69 height 15
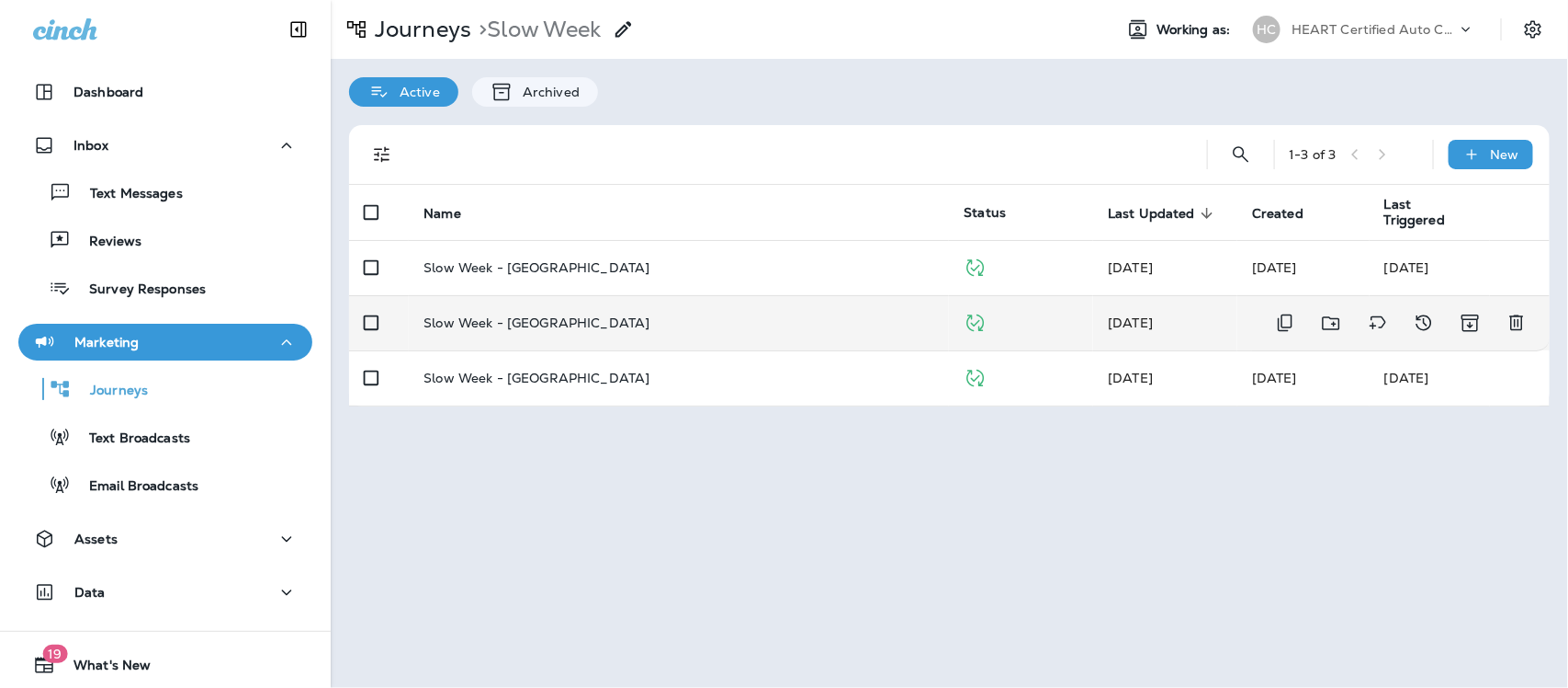
click at [544, 320] on p "Slow Week - [GEOGRAPHIC_DATA]" at bounding box center [537, 322] width 226 height 15
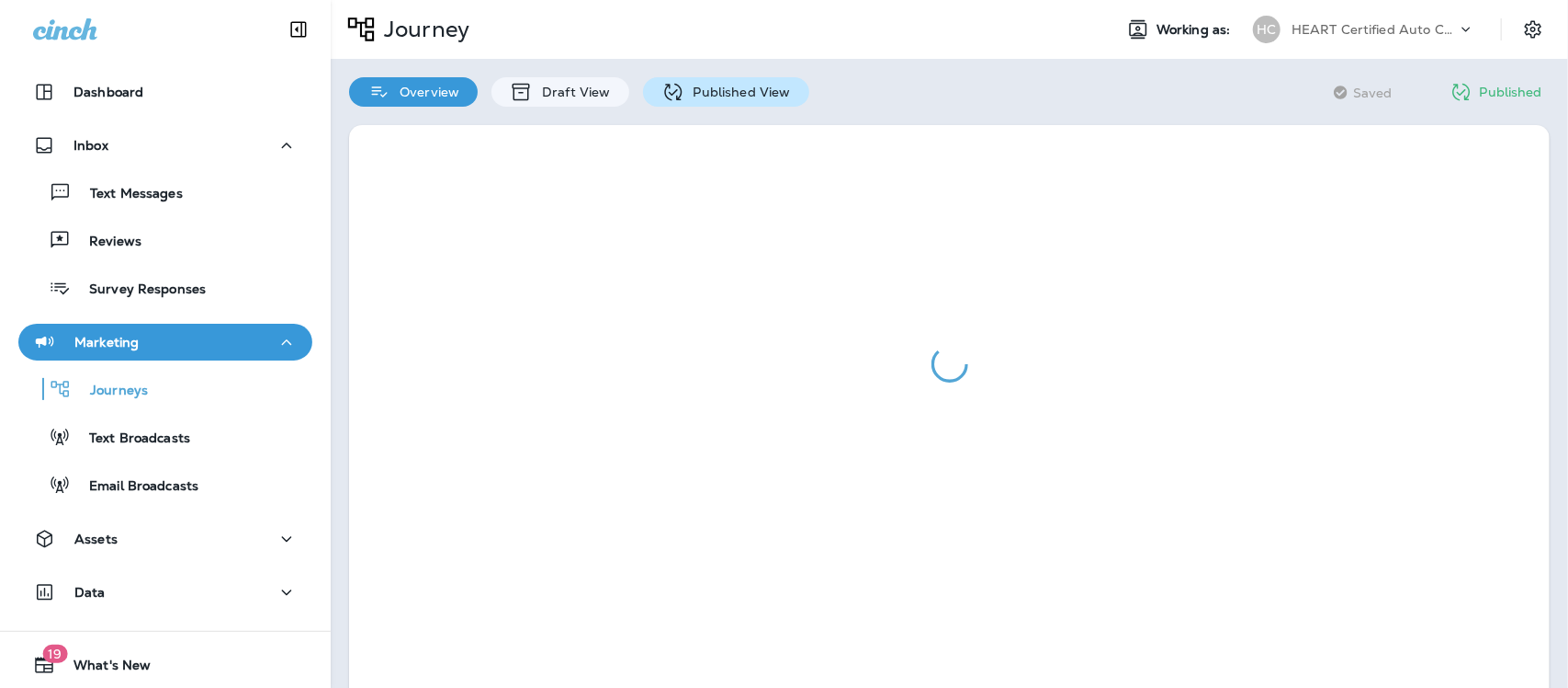
click at [740, 85] on p "Published View" at bounding box center [738, 92] width 107 height 15
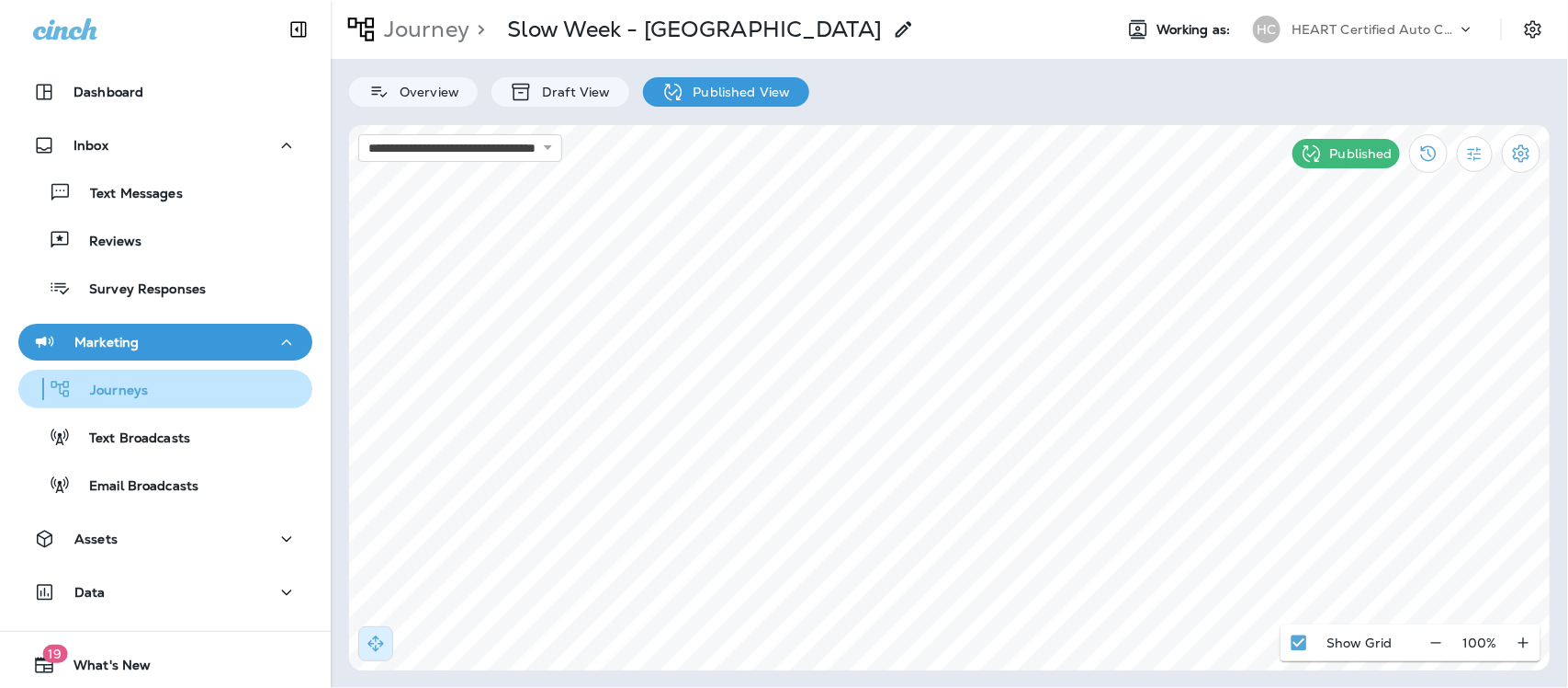
click at [134, 393] on p "Journeys" at bounding box center [110, 390] width 76 height 17
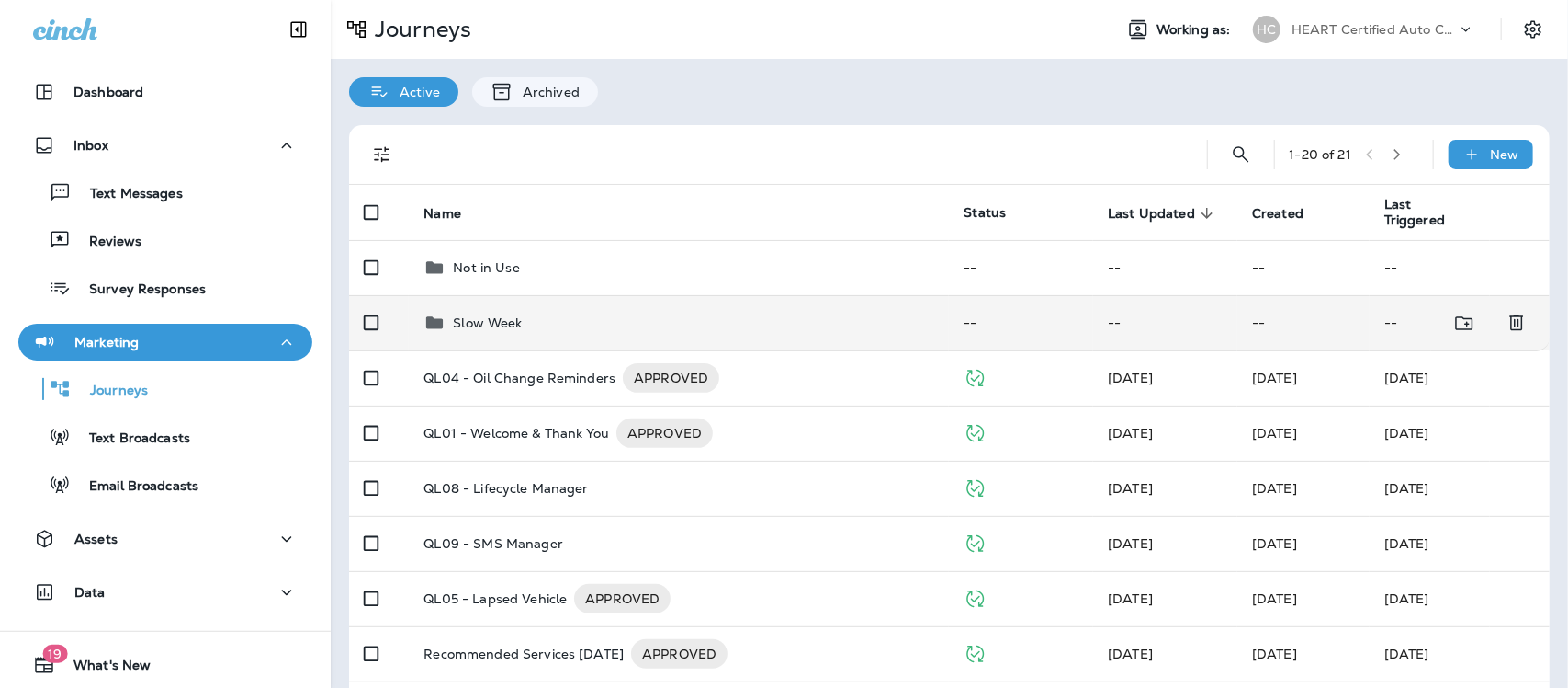
click at [495, 324] on p "Slow Week" at bounding box center [487, 322] width 69 height 15
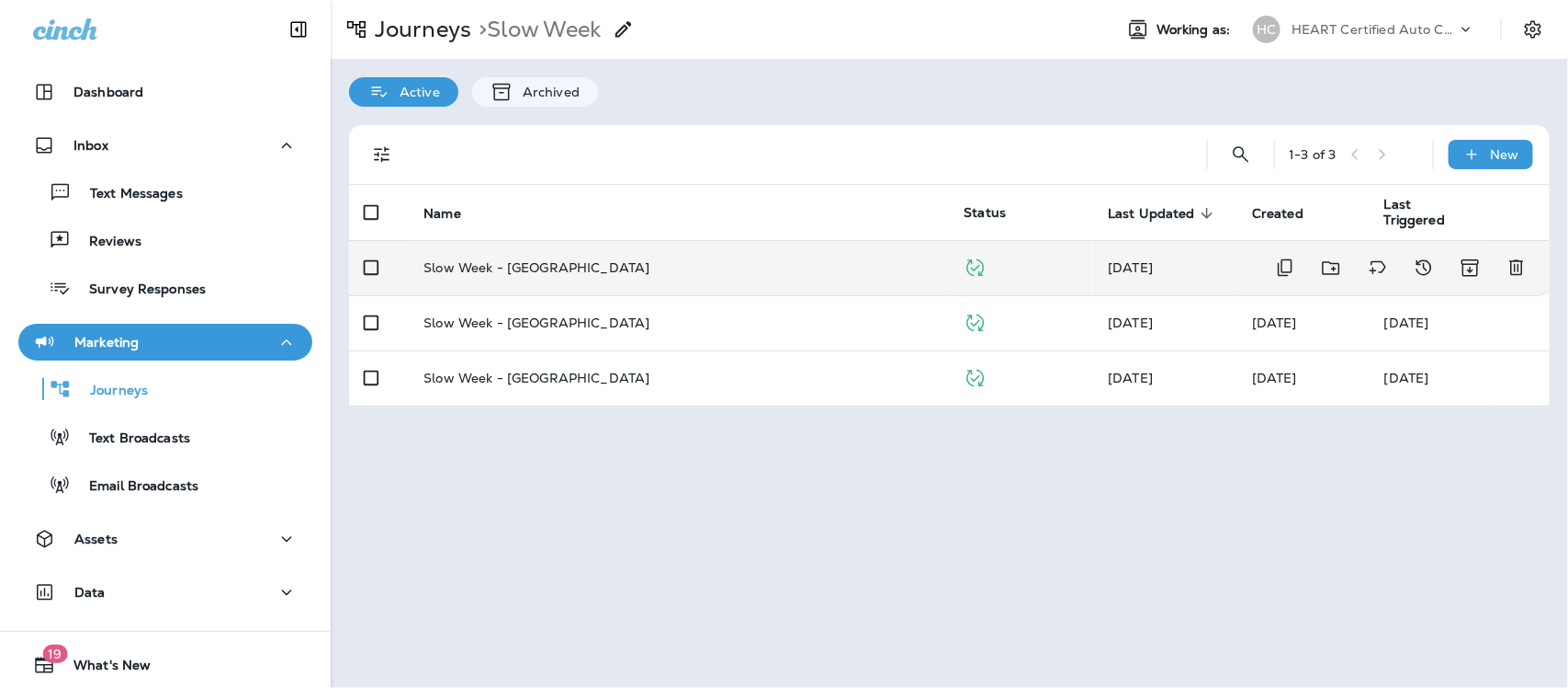
click at [485, 269] on p "Slow Week - [GEOGRAPHIC_DATA]" at bounding box center [537, 267] width 226 height 15
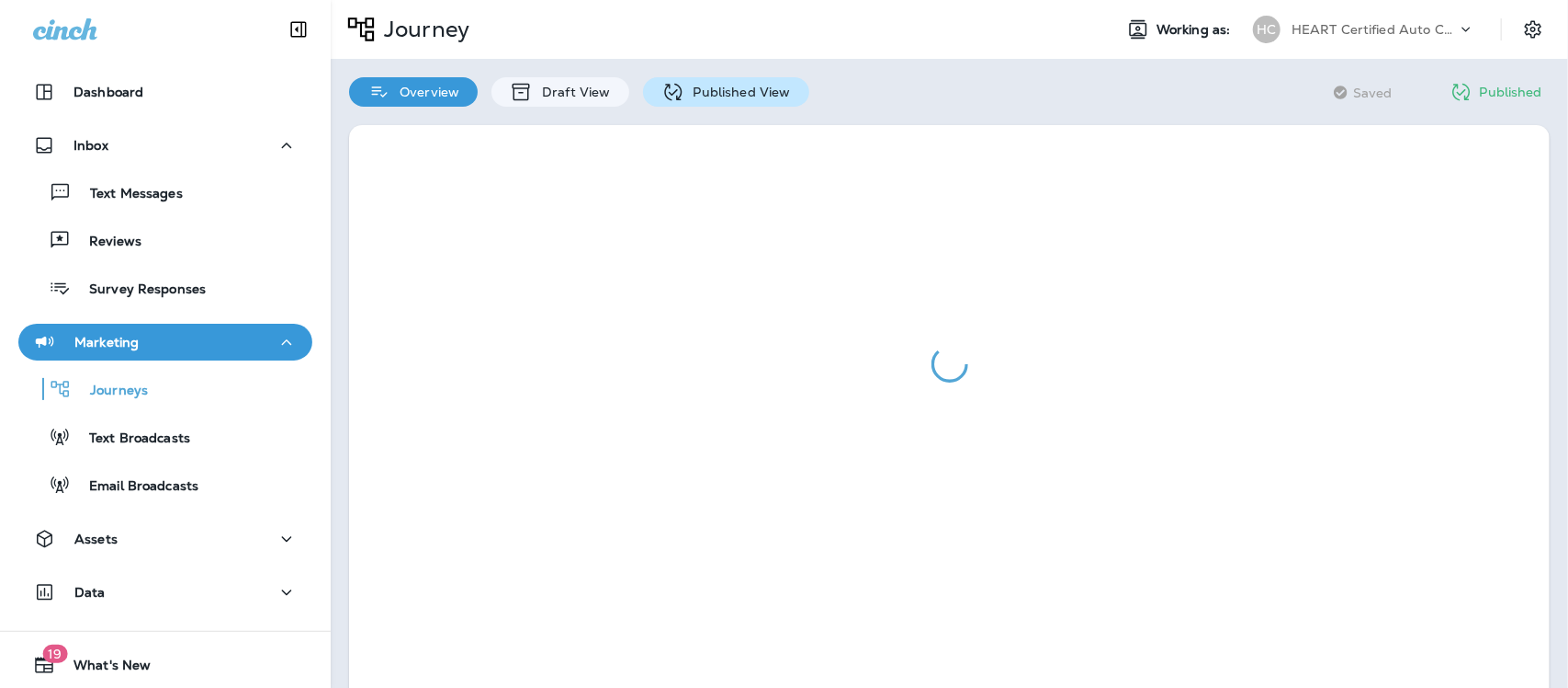
click at [736, 90] on p "Published View" at bounding box center [738, 92] width 107 height 15
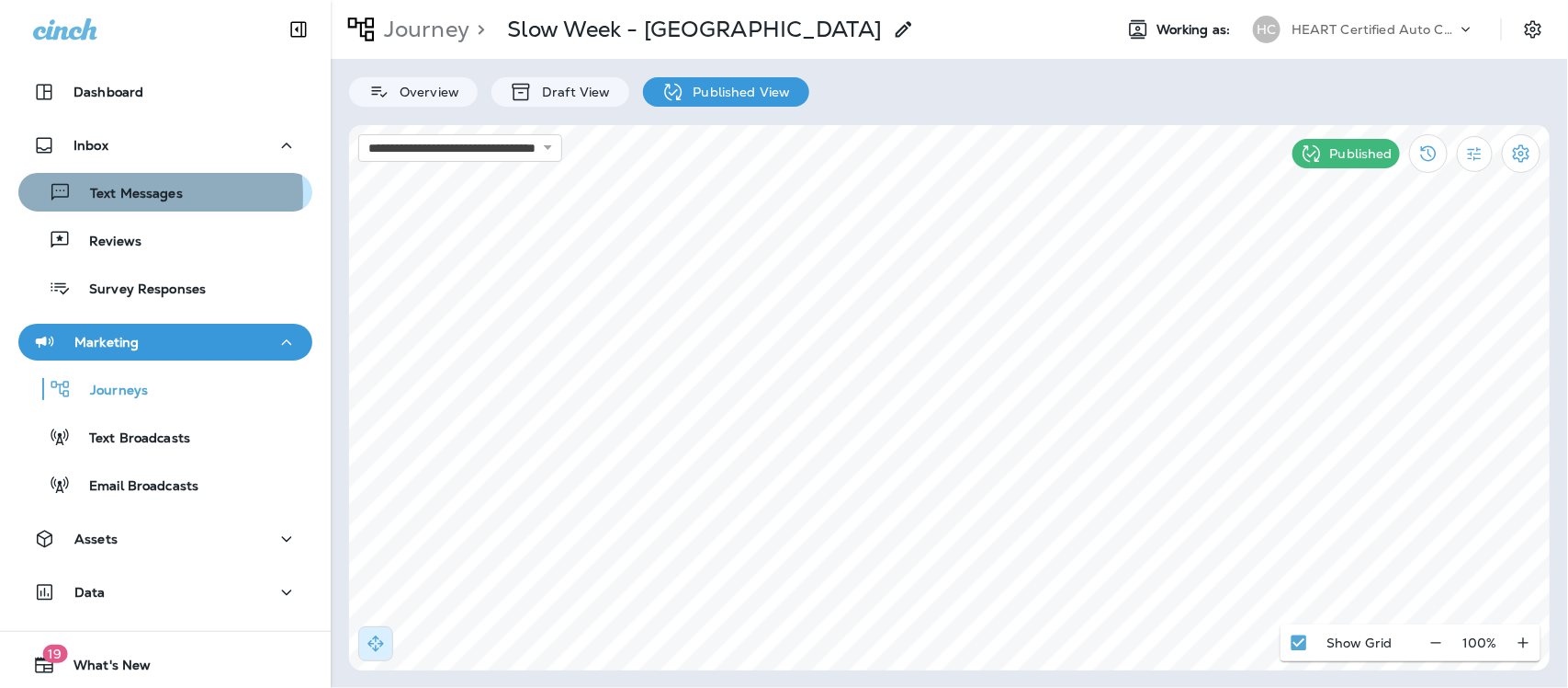
click at [88, 196] on p "Text Messages" at bounding box center [127, 194] width 111 height 17
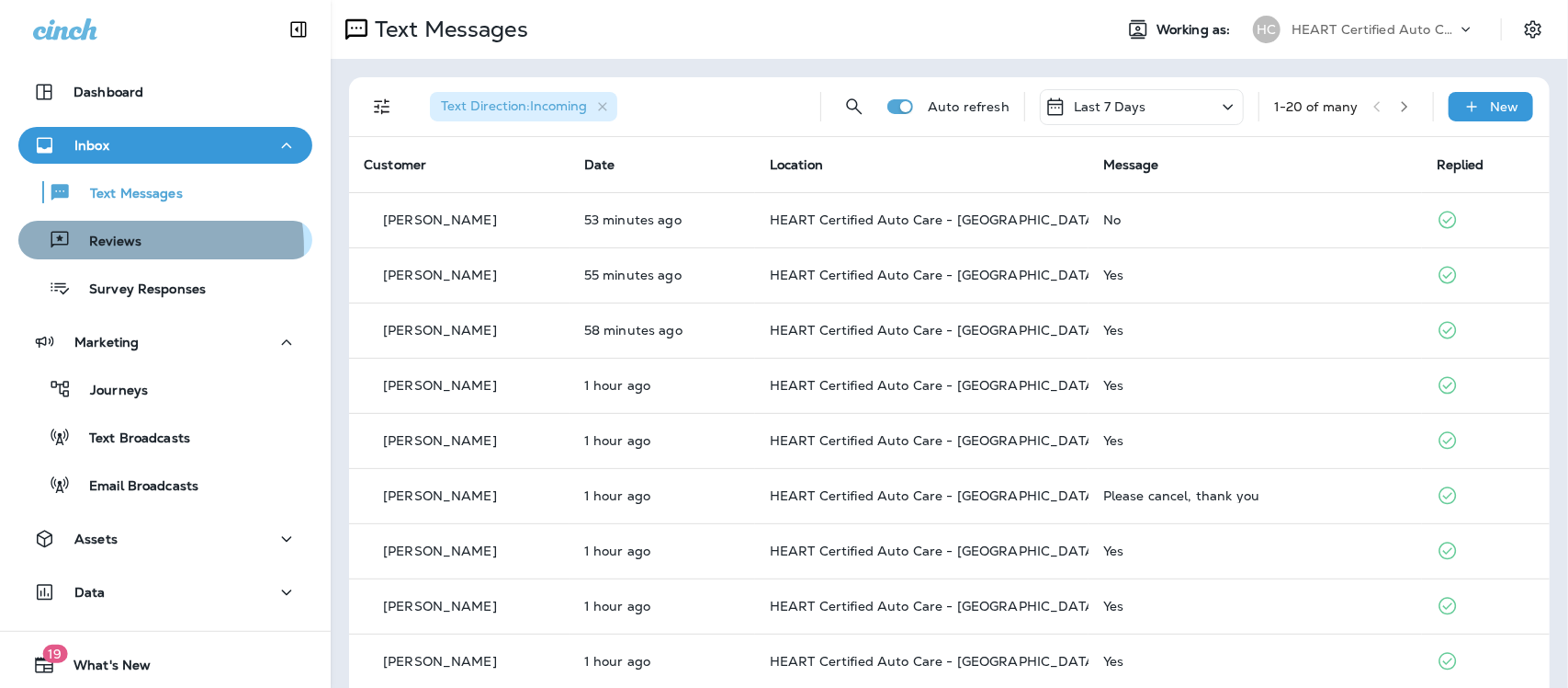
click at [117, 248] on p "Reviews" at bounding box center [106, 242] width 71 height 17
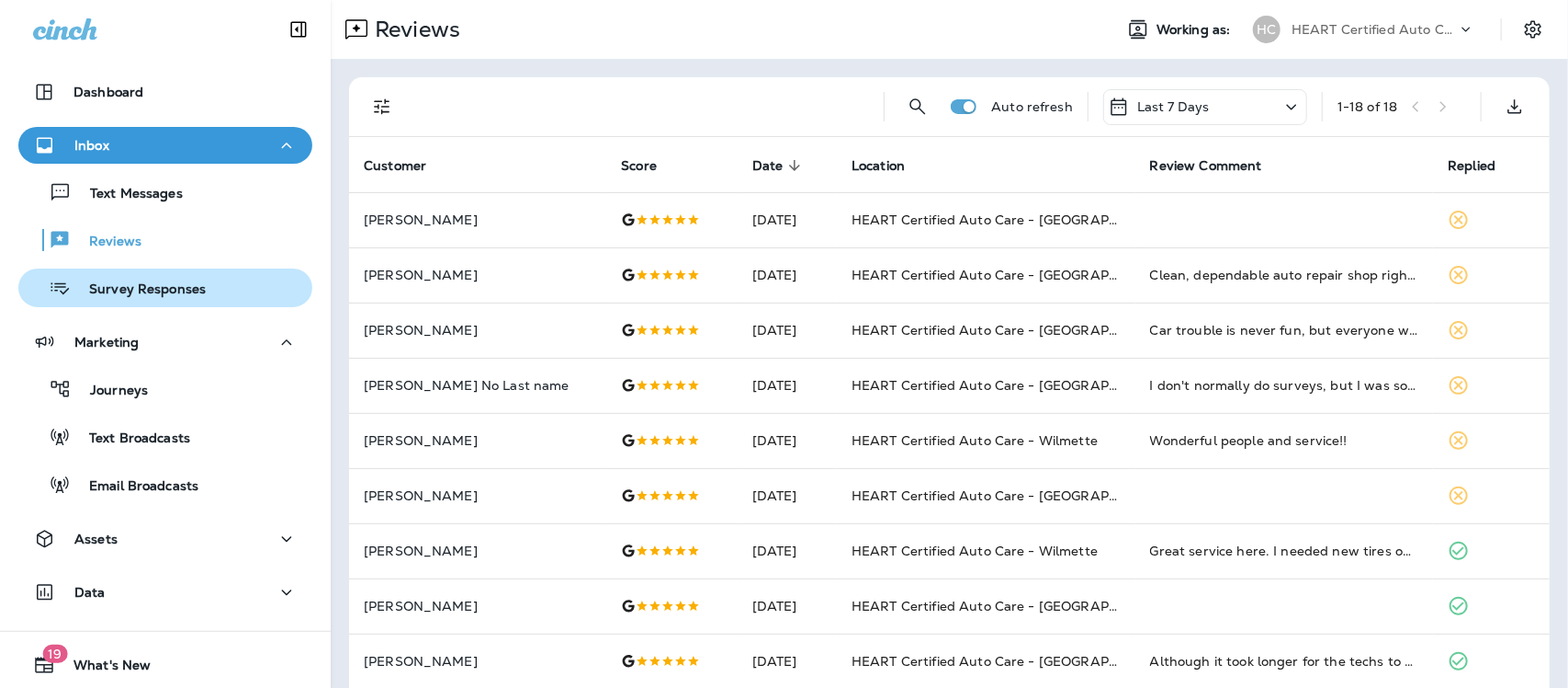
click at [159, 287] on p "Survey Responses" at bounding box center [138, 289] width 135 height 17
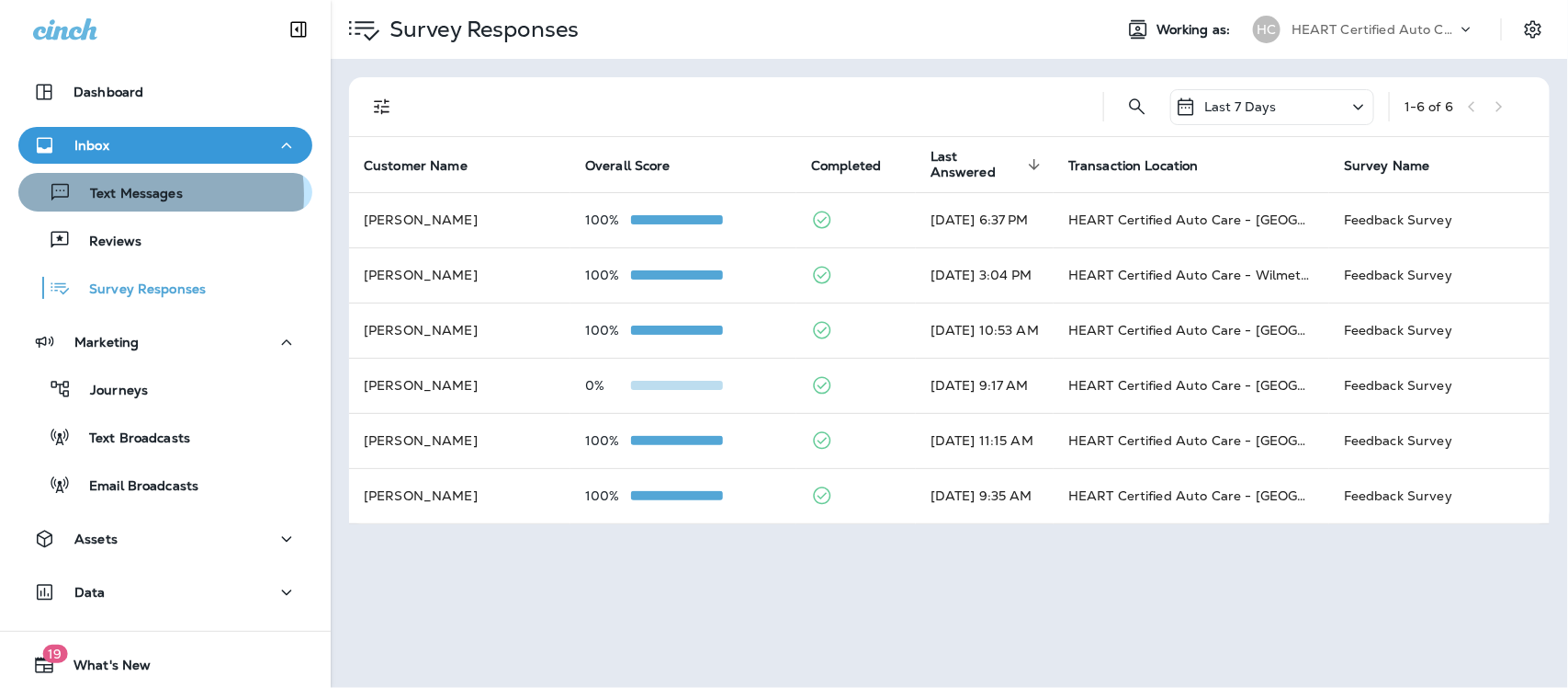
click at [129, 194] on p "Text Messages" at bounding box center [127, 194] width 111 height 17
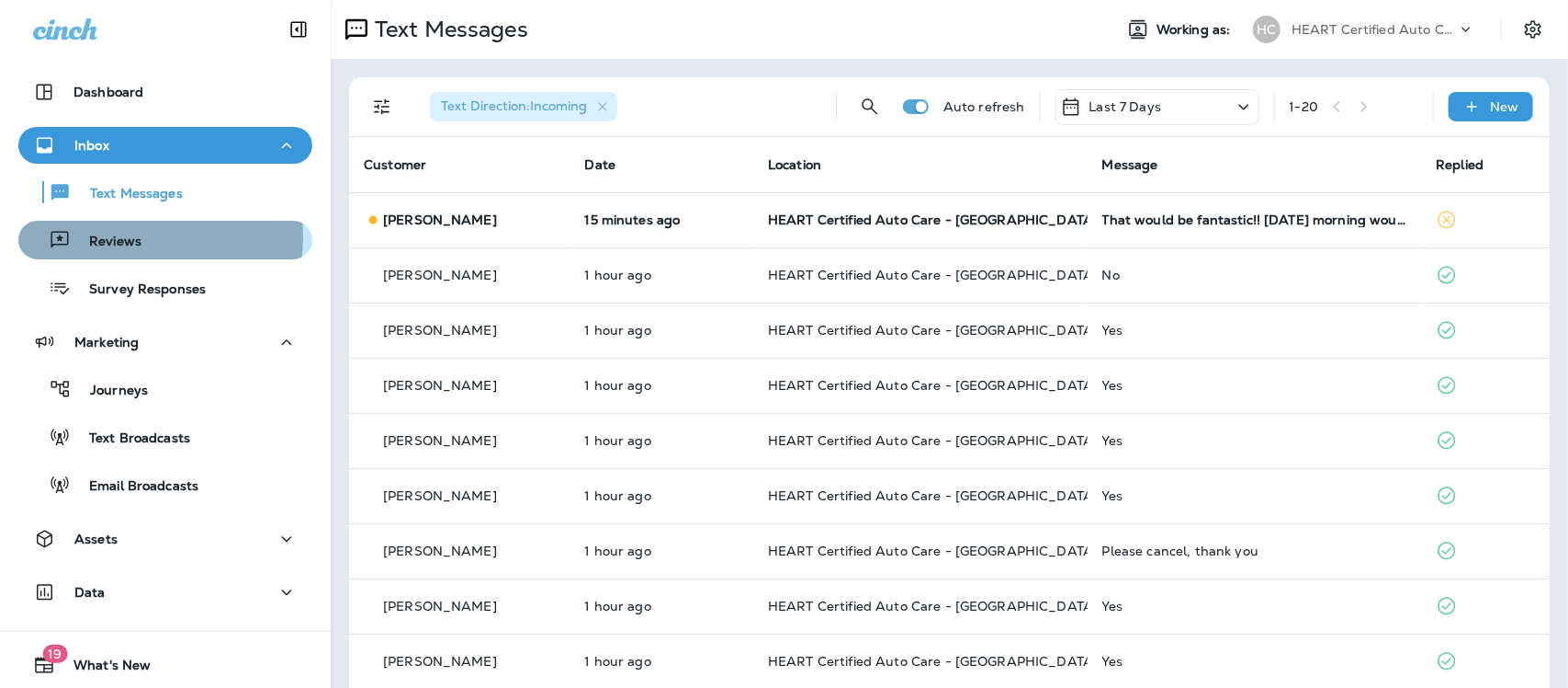
click at [104, 237] on p "Reviews" at bounding box center [106, 242] width 71 height 17
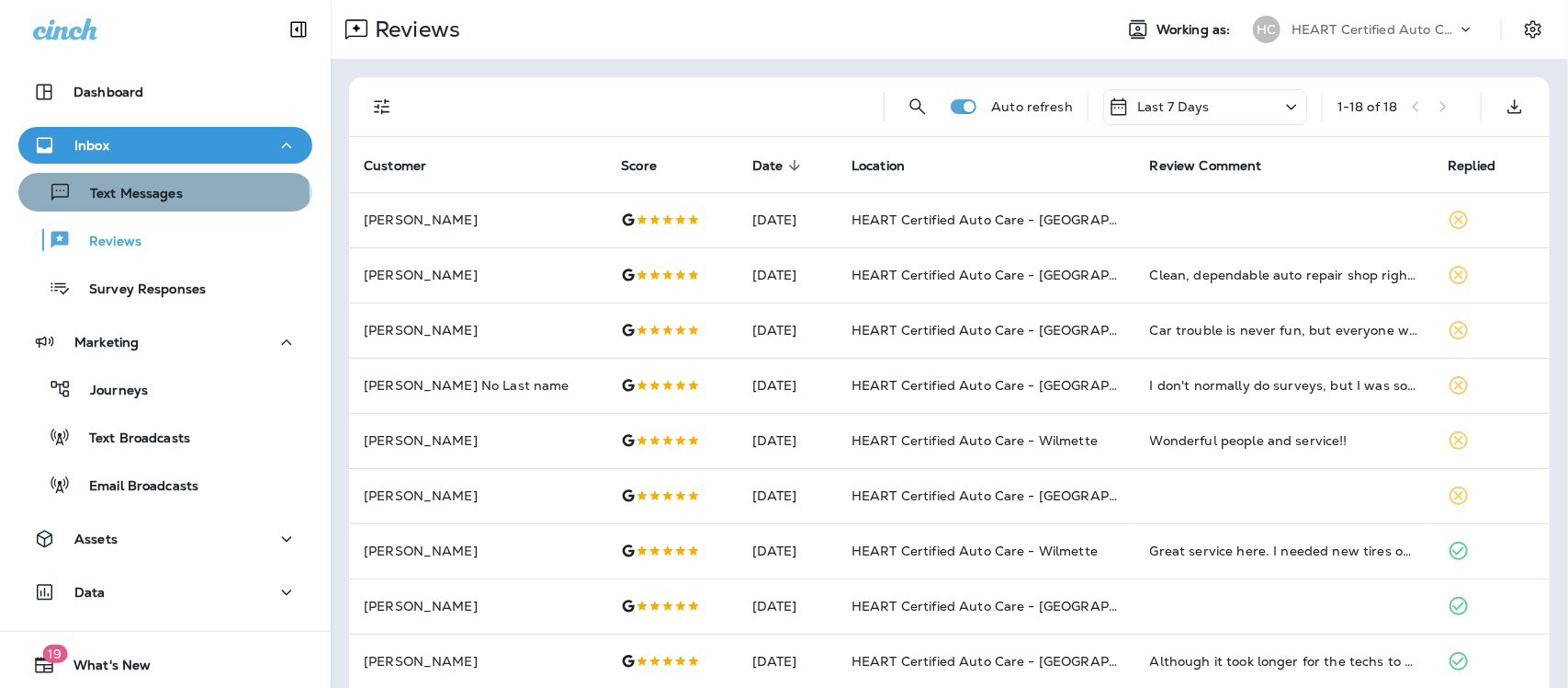
click at [163, 196] on p "Text Messages" at bounding box center [127, 194] width 111 height 17
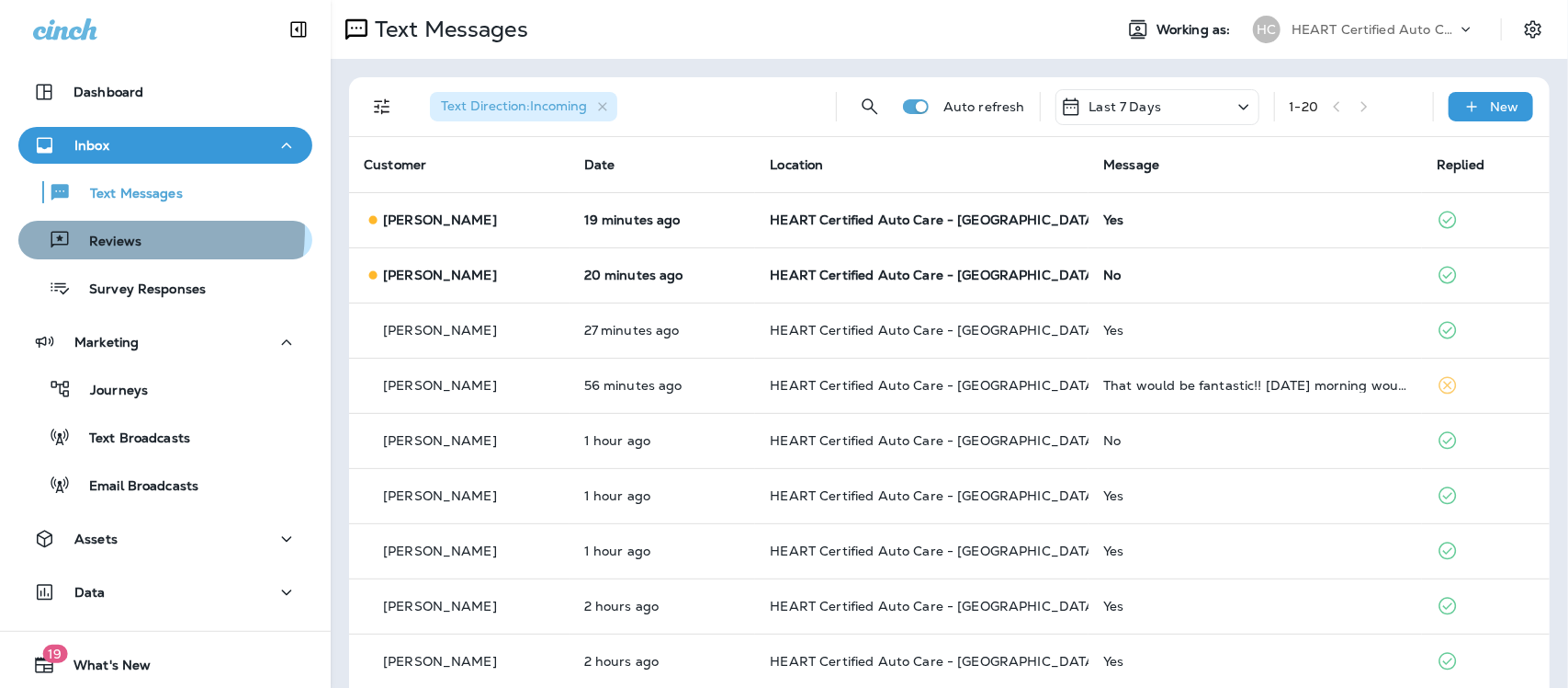
click at [120, 231] on div "Reviews" at bounding box center [84, 240] width 116 height 28
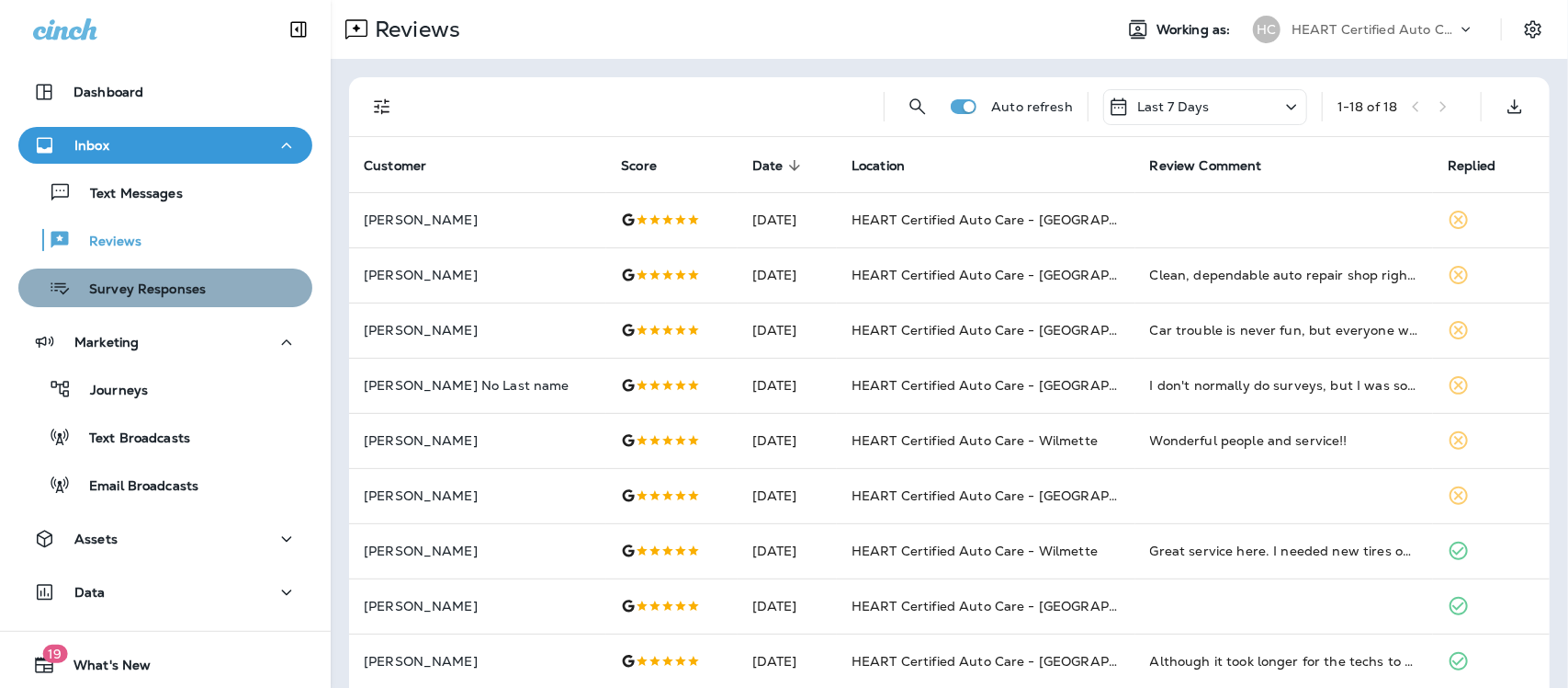
click at [168, 288] on p "Survey Responses" at bounding box center [138, 289] width 135 height 17
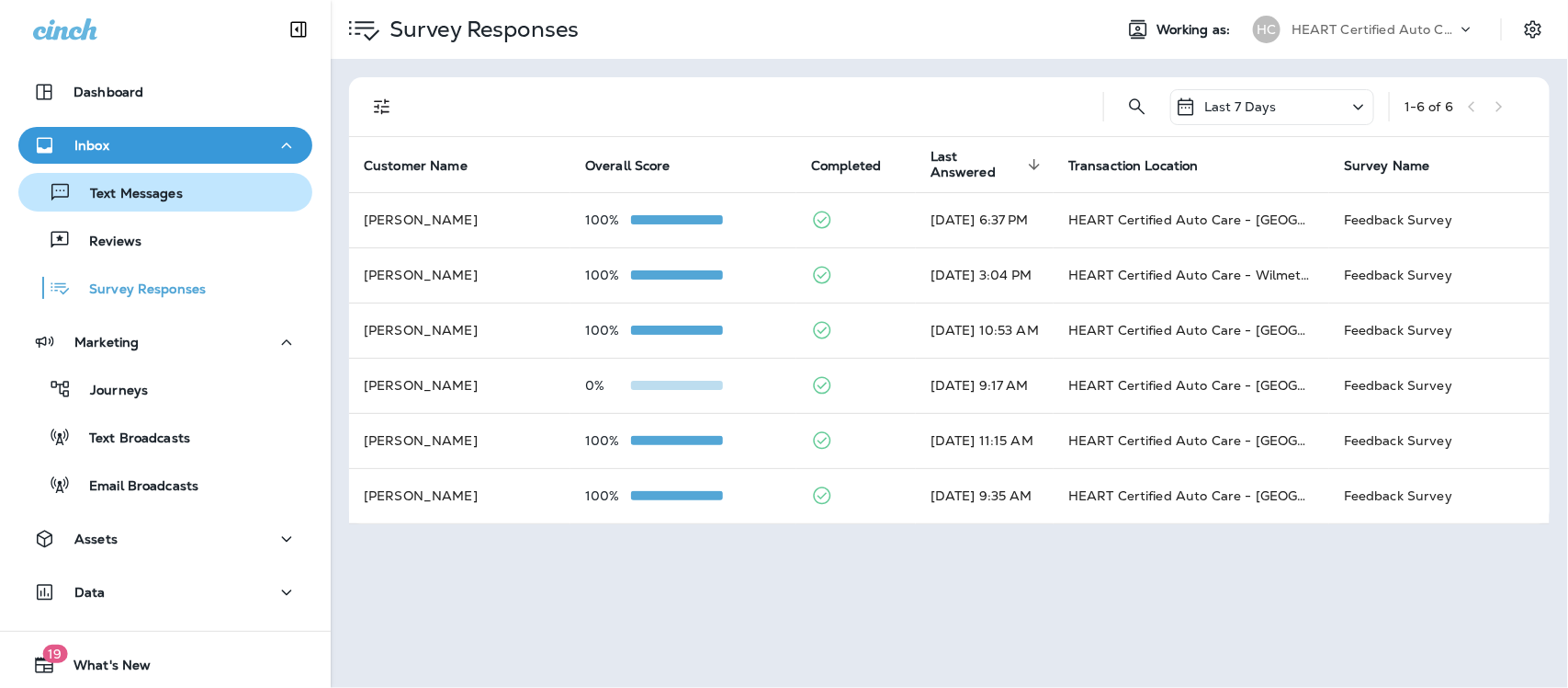
click at [140, 195] on p "Text Messages" at bounding box center [127, 194] width 111 height 17
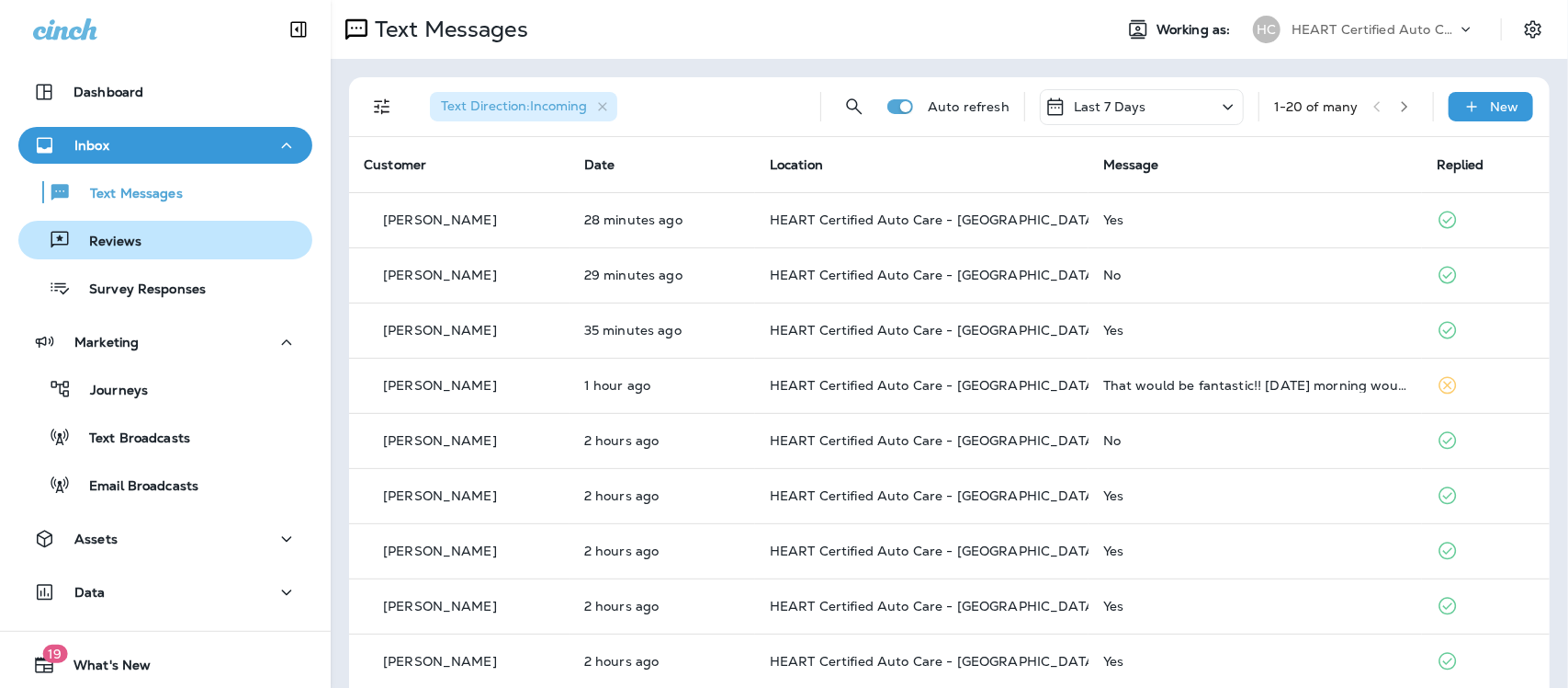
click at [106, 234] on p "Reviews" at bounding box center [106, 242] width 71 height 17
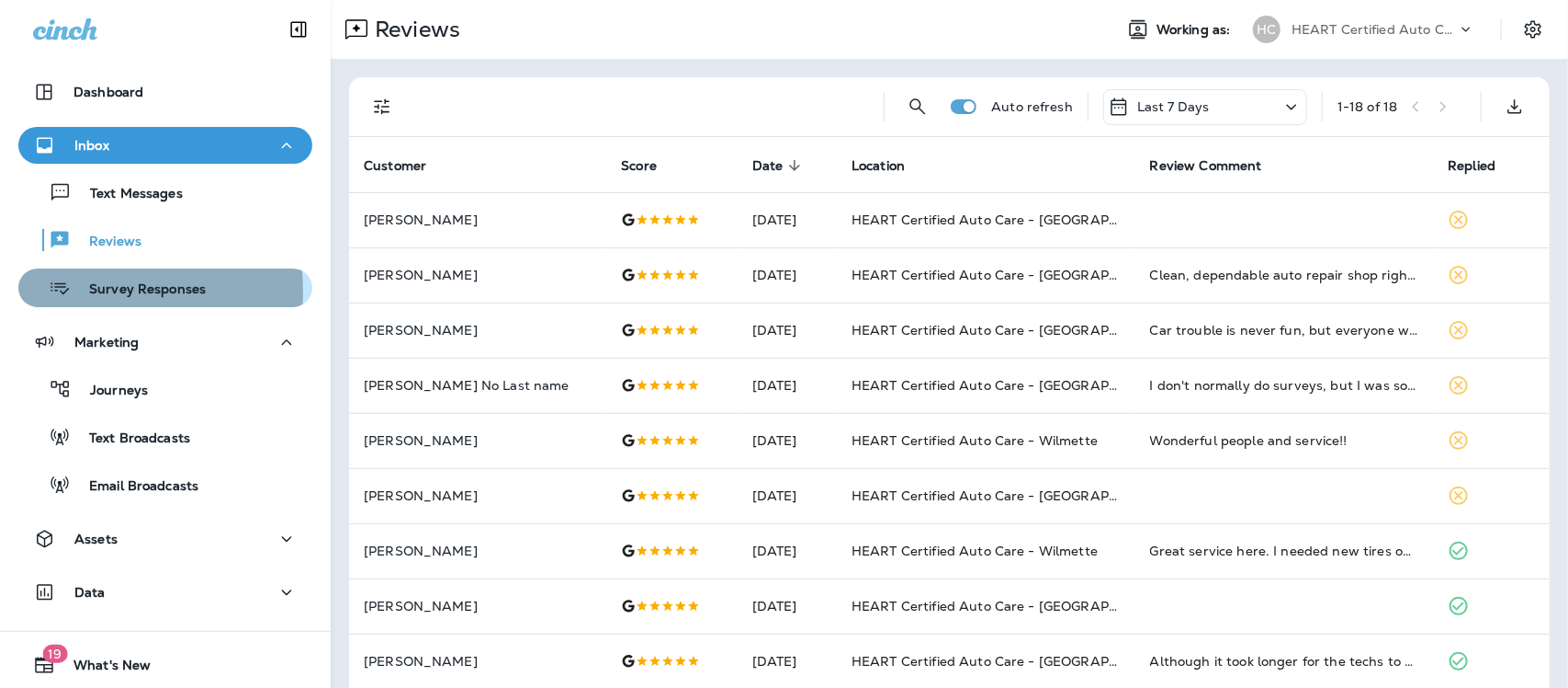
click at [97, 291] on p "Survey Responses" at bounding box center [138, 289] width 135 height 17
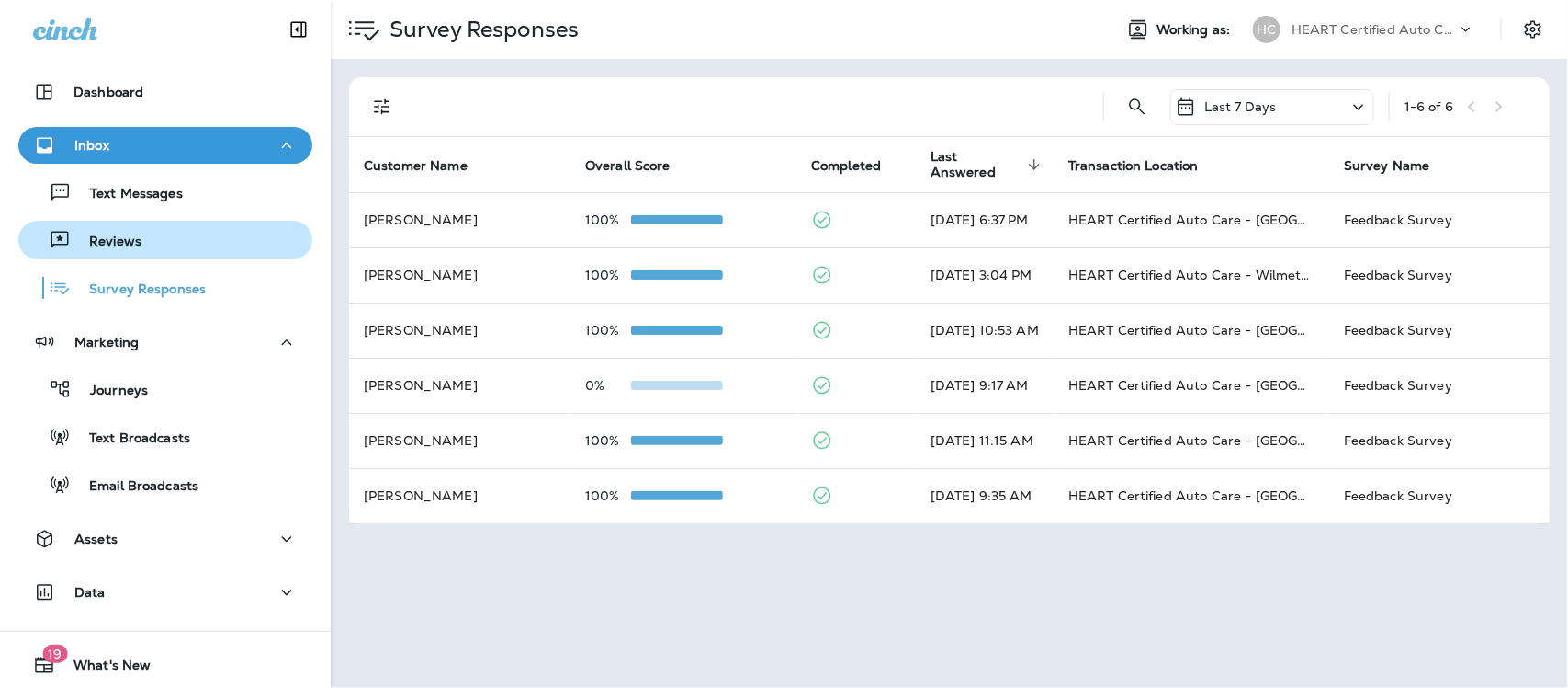
click at [111, 246] on p "Reviews" at bounding box center [106, 242] width 71 height 17
